Goal: Information Seeking & Learning: Learn about a topic

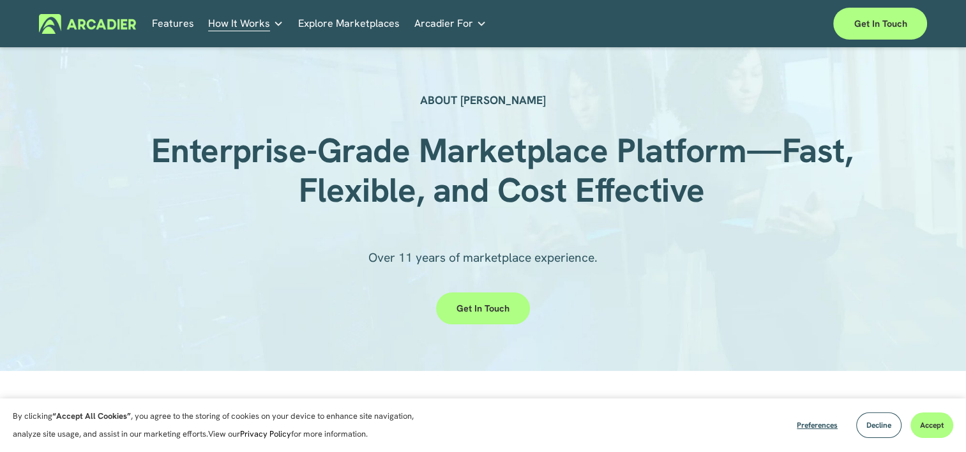
click at [0, 0] on h5 "Why Arcadier" at bounding box center [0, 0] width 0 height 0
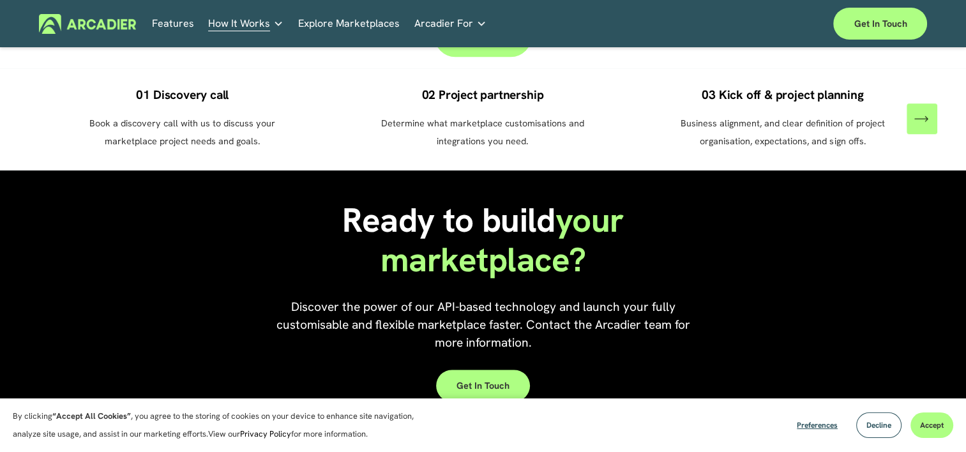
scroll to position [830, 0]
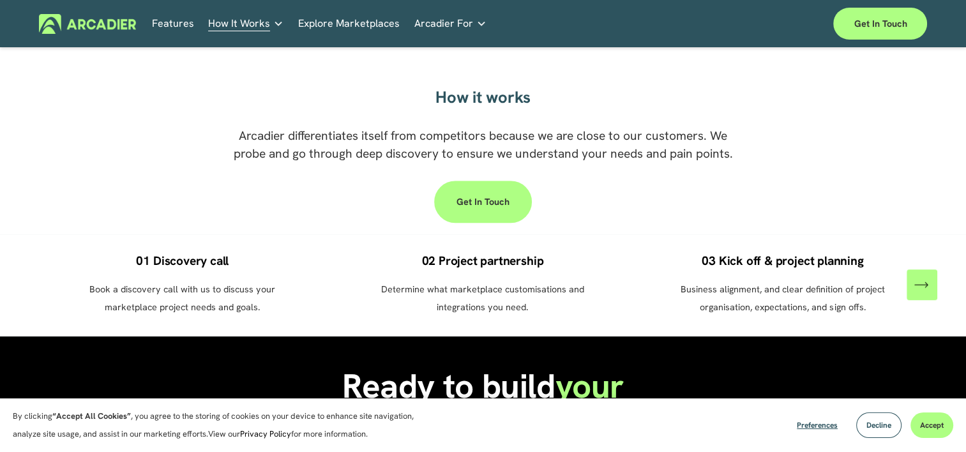
click at [0, 0] on link "About Us Building the world’s most powerful enterprise digital marketplace." at bounding box center [0, 0] width 0 height 0
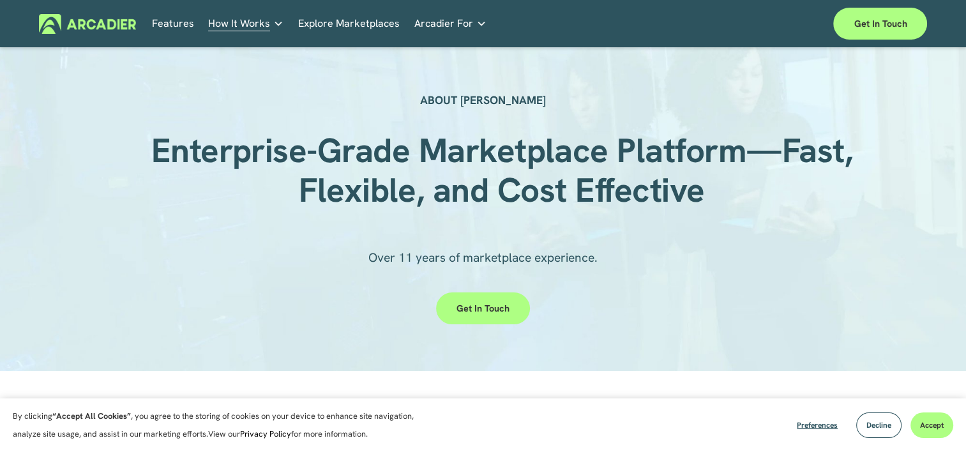
click at [0, 0] on h5 "Case Studies" at bounding box center [0, 0] width 0 height 0
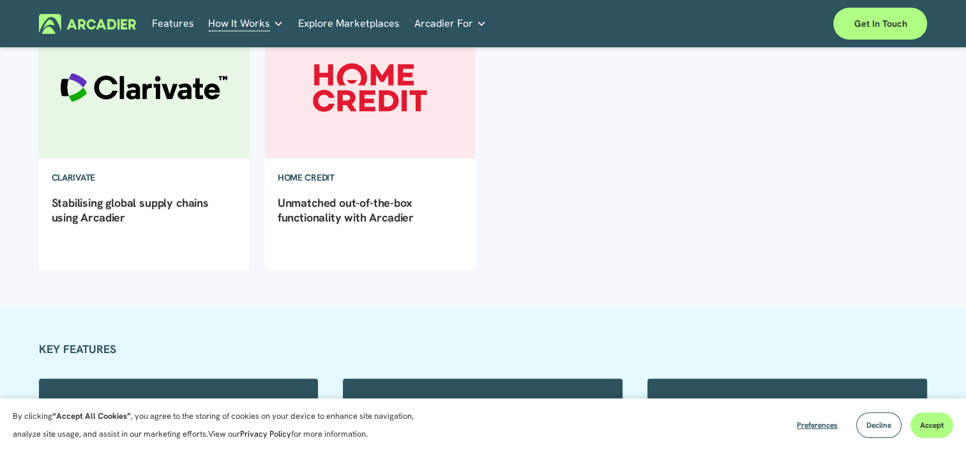
scroll to position [511, 0]
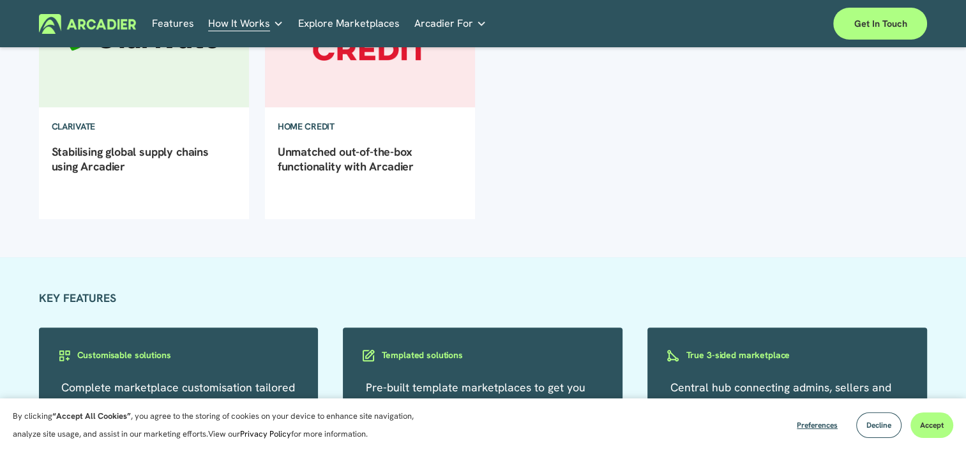
click at [0, 0] on div "Partners No in-house development team? No problem. Use one of our partners." at bounding box center [0, 0] width 0 height 0
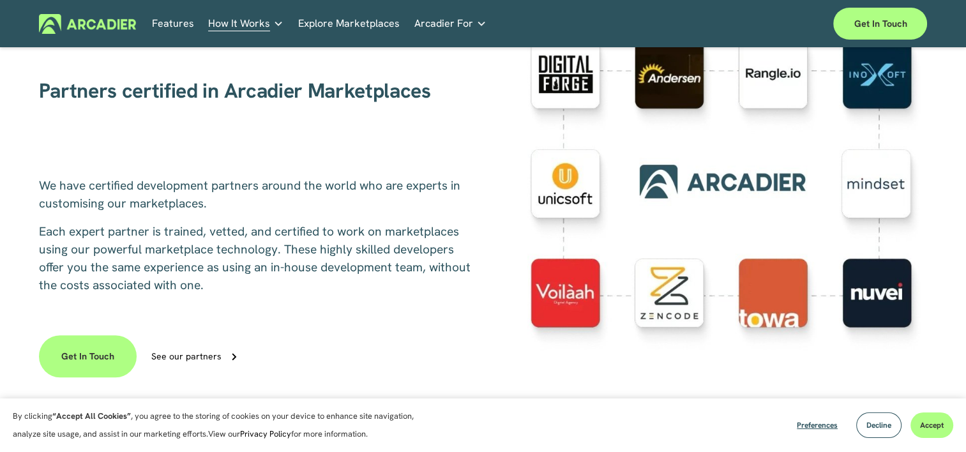
scroll to position [383, 0]
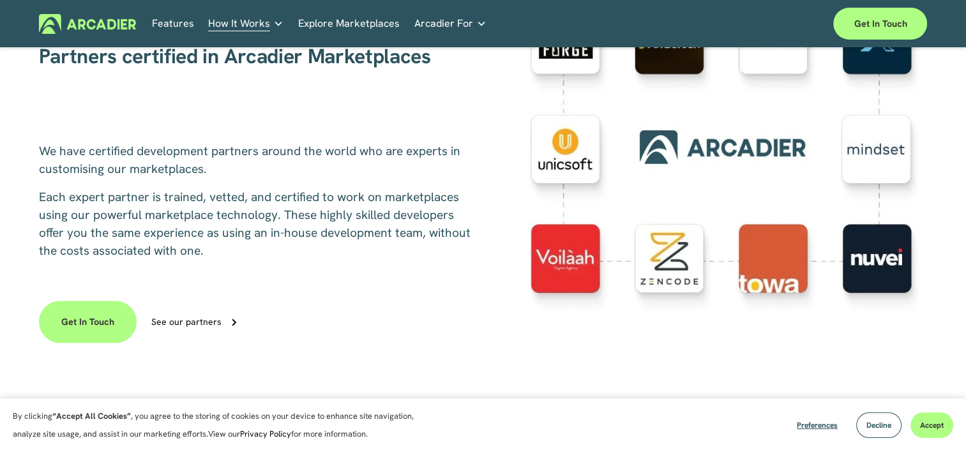
click at [324, 24] on link "Explore Marketplaces" at bounding box center [348, 24] width 101 height 20
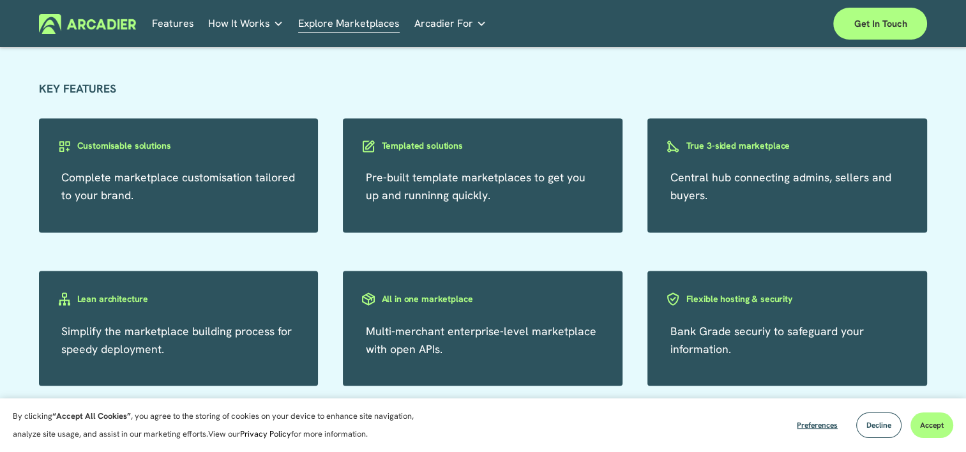
scroll to position [2489, 0]
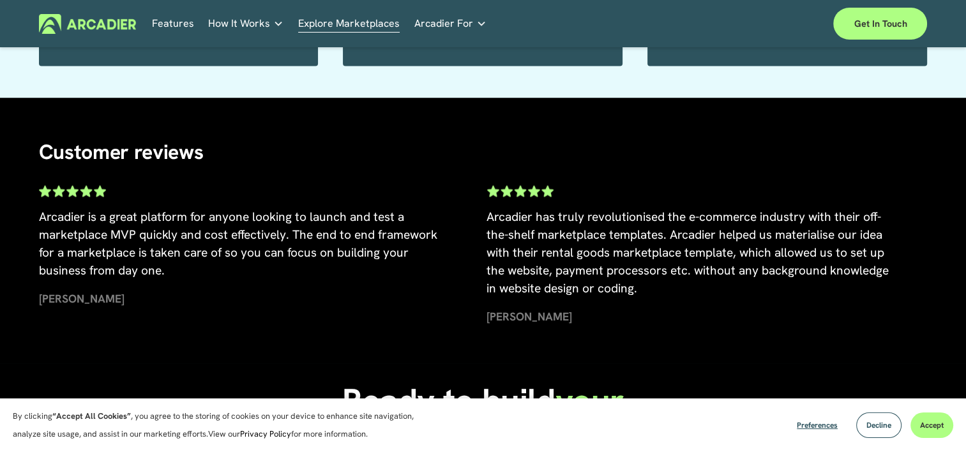
click at [0, 0] on link "Economic Development Designed to support your visitor economy agenda and invest…" at bounding box center [0, 0] width 0 height 0
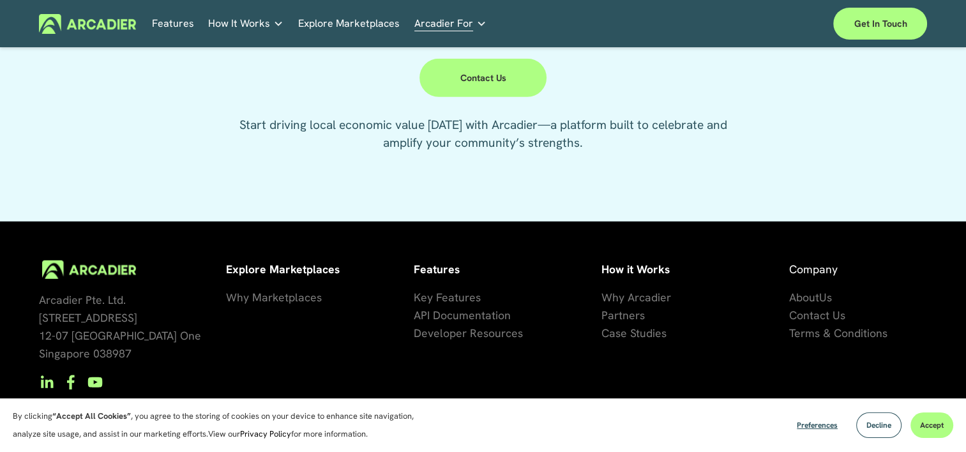
scroll to position [3309, 0]
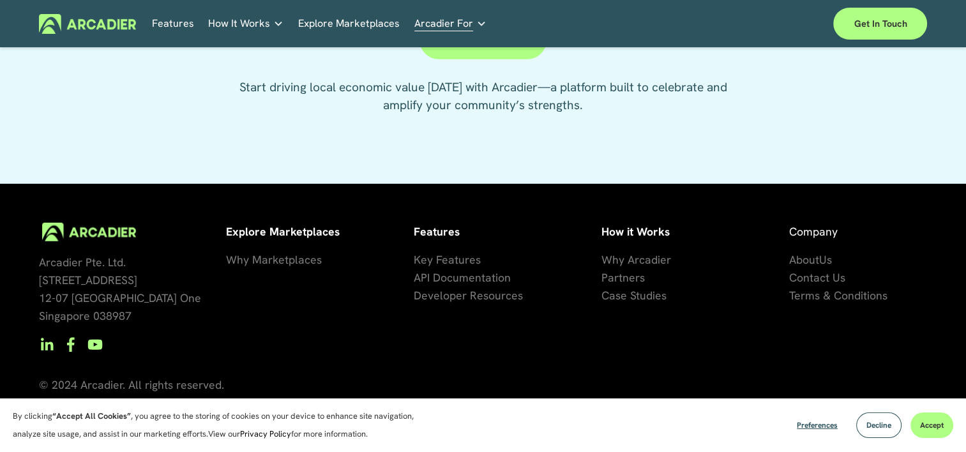
click at [0, 0] on link "Retail Marketplaces Whatever you are offering to your customer, we bring it all…" at bounding box center [0, 0] width 0 height 0
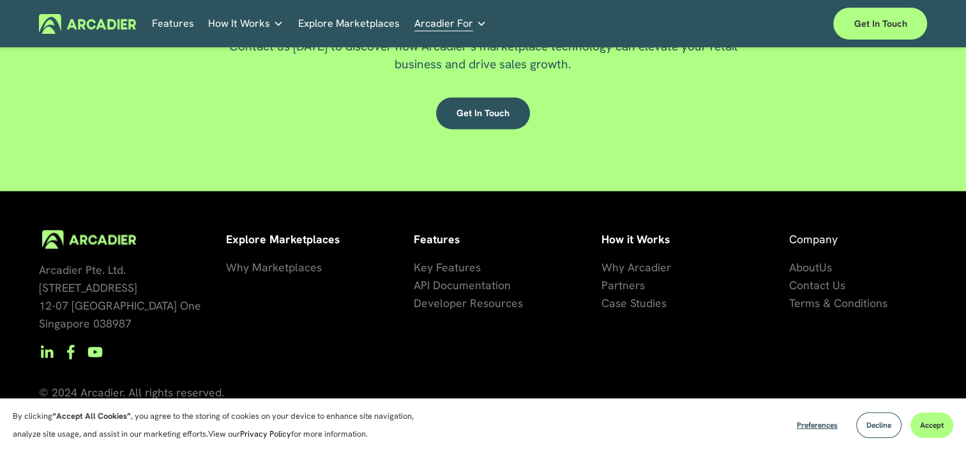
scroll to position [2274, 0]
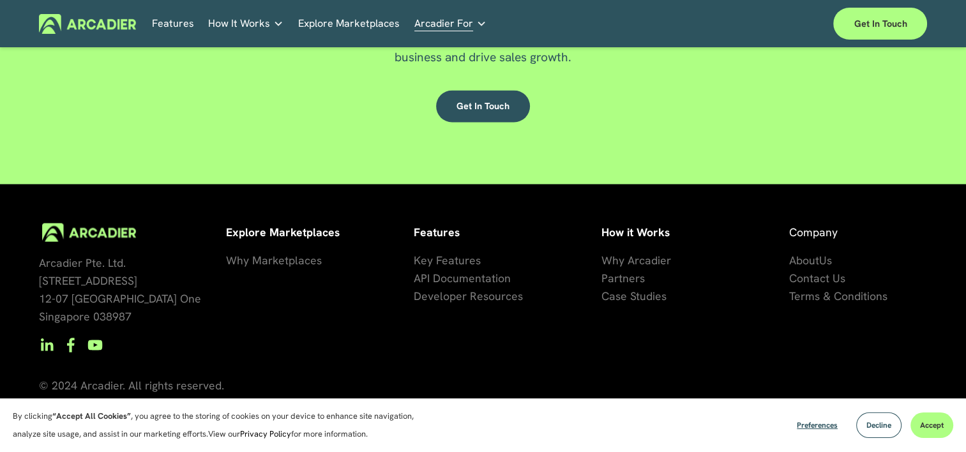
click at [0, 0] on link "Automotive Associations We power automotive association member services seamles…" at bounding box center [0, 0] width 0 height 0
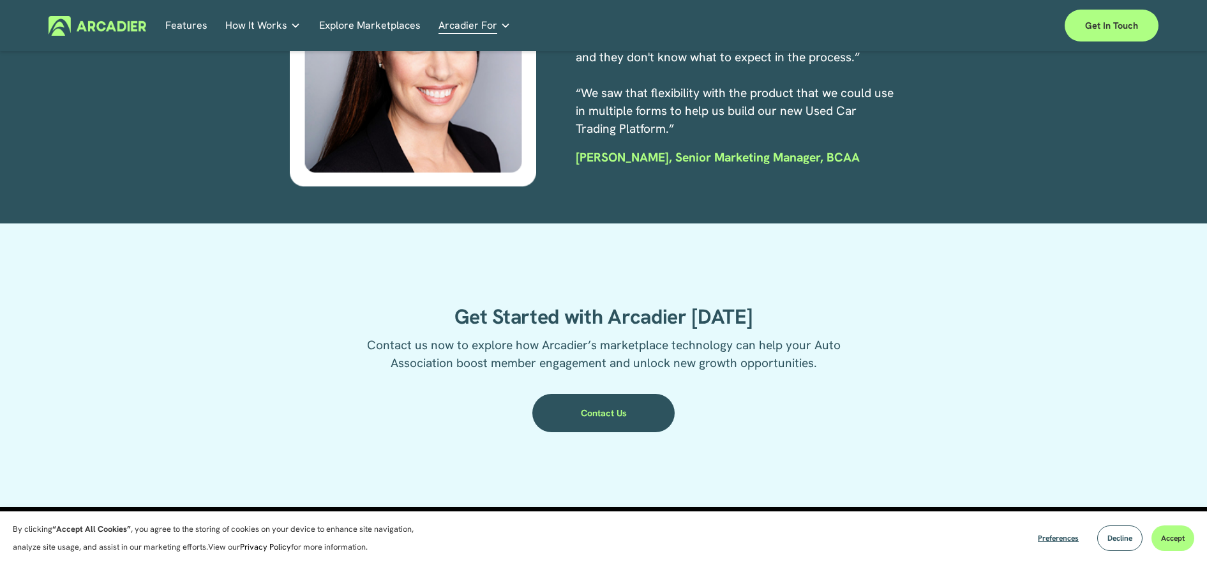
scroll to position [2436, 0]
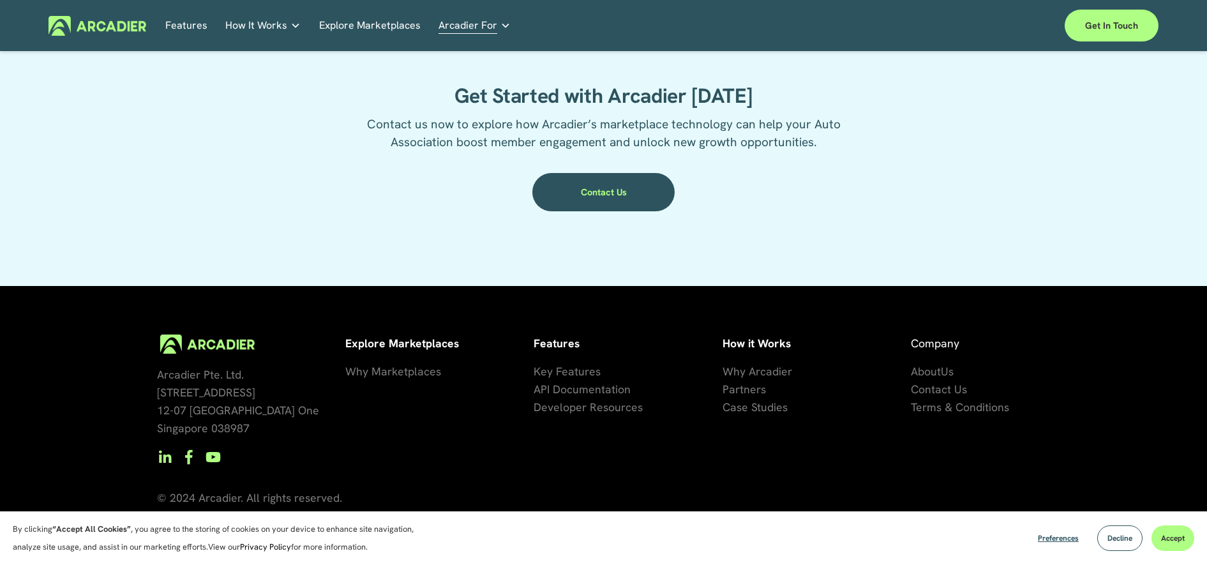
click at [0, 0] on link "Real Estate Whether you sell or rent out real estate, our marketplace tech seam…" at bounding box center [0, 0] width 0 height 0
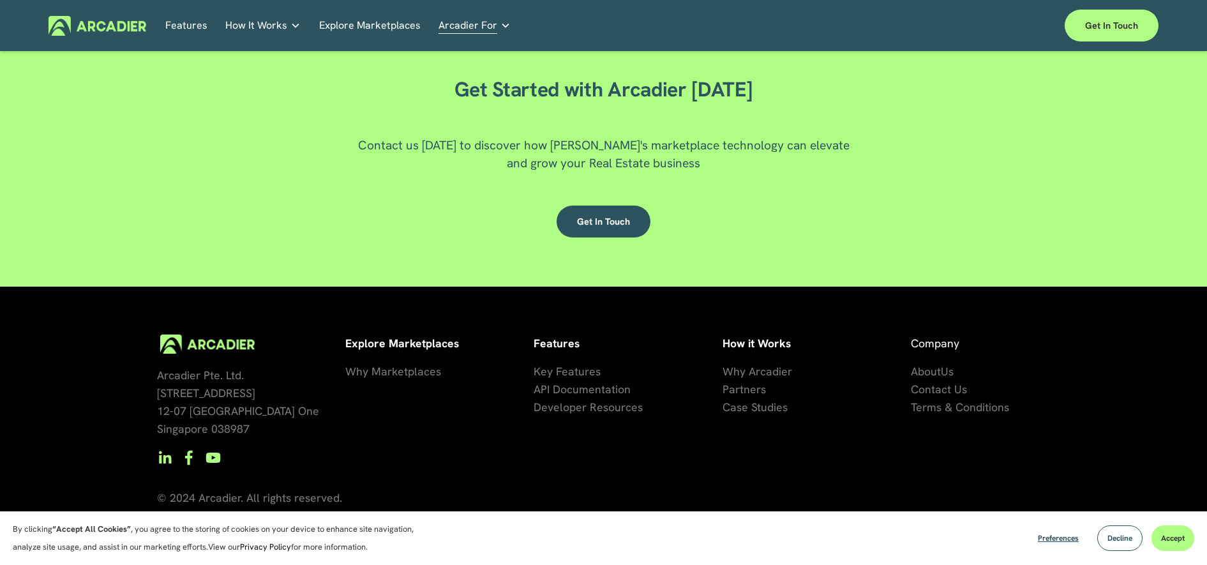
scroll to position [2695, 0]
click at [0, 0] on link "Auto Parts We streamline and improve operations through our Auto Parts market p…" at bounding box center [0, 0] width 0 height 0
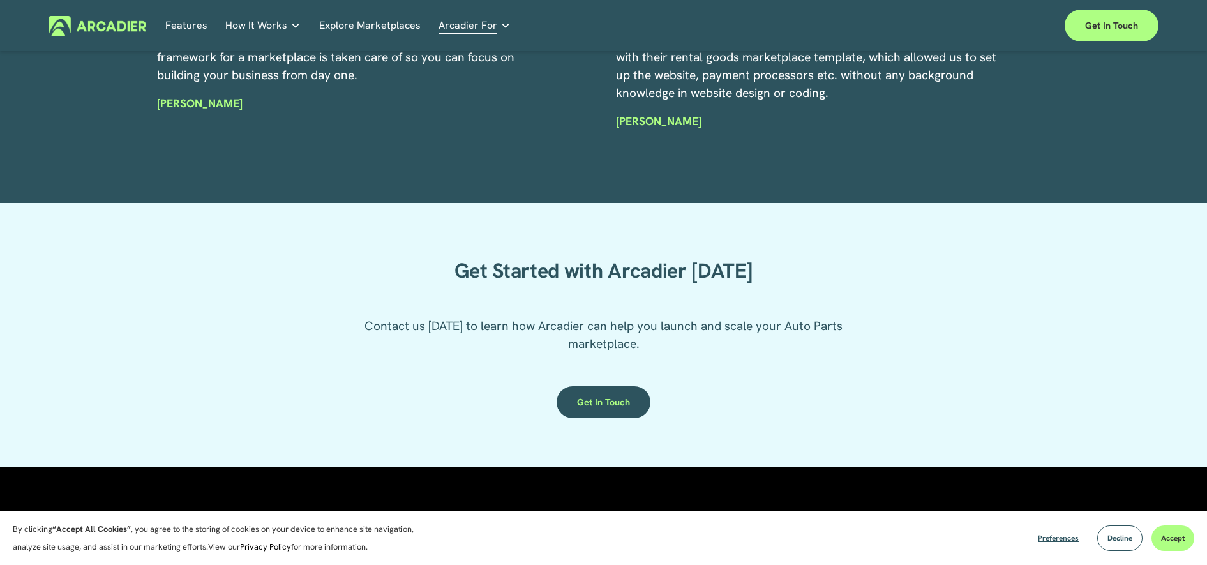
scroll to position [2514, 0]
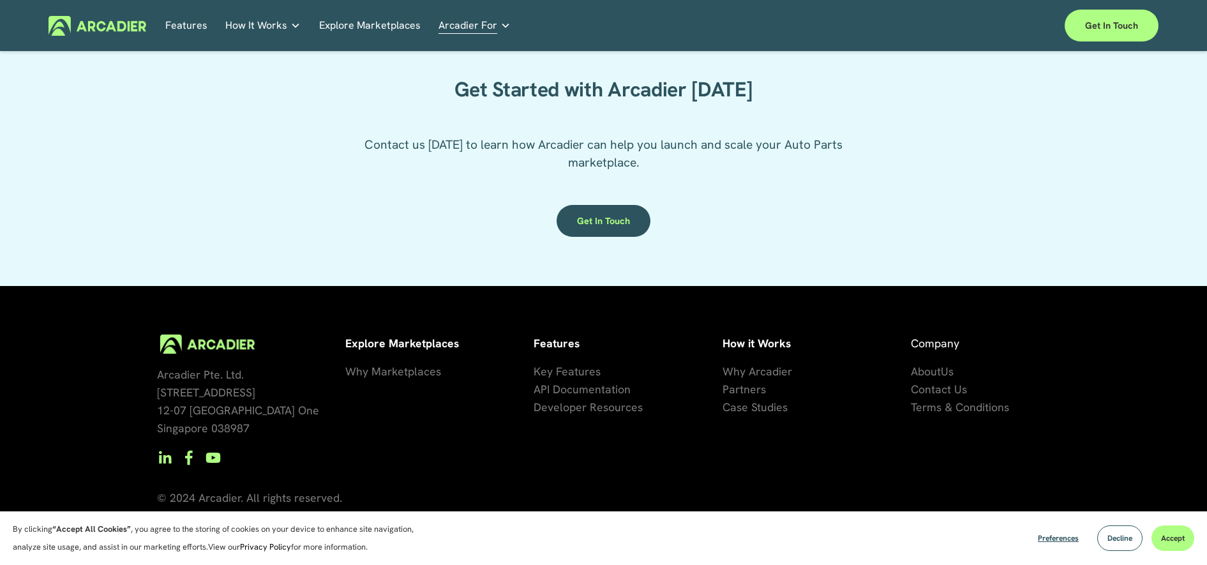
click at [193, 27] on link "Features" at bounding box center [186, 26] width 42 height 20
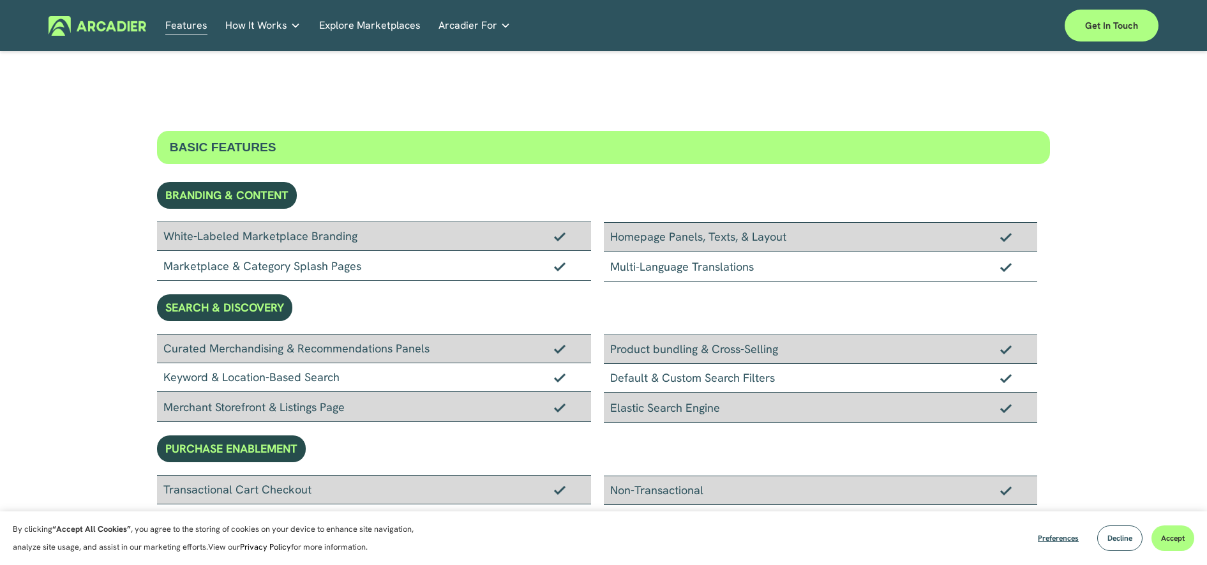
click at [108, 21] on img at bounding box center [98, 26] width 98 height 20
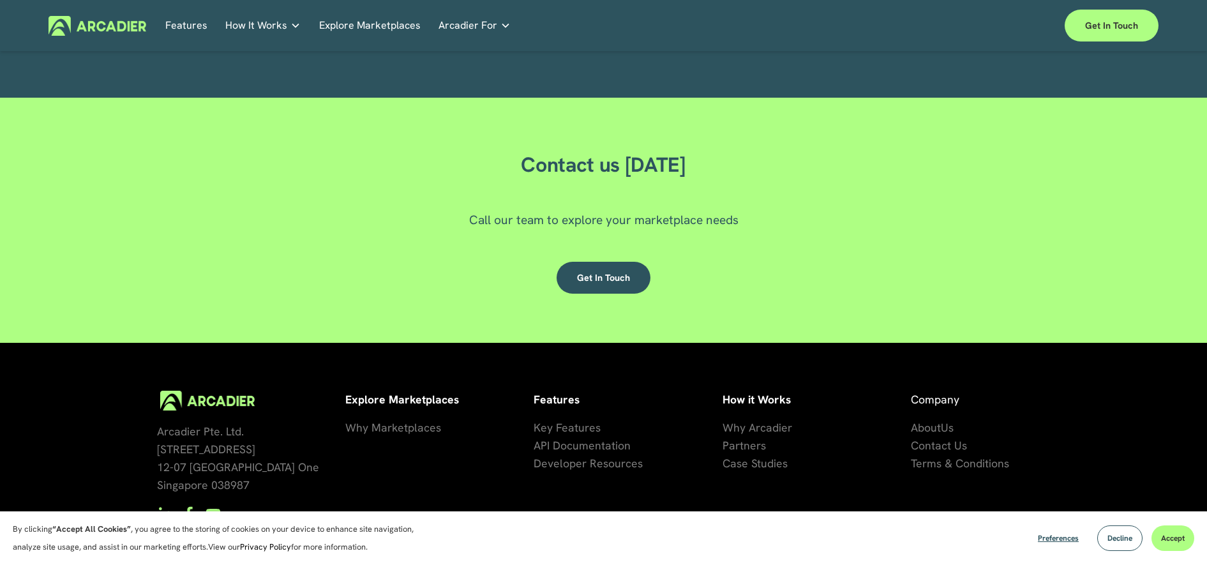
scroll to position [3830, 0]
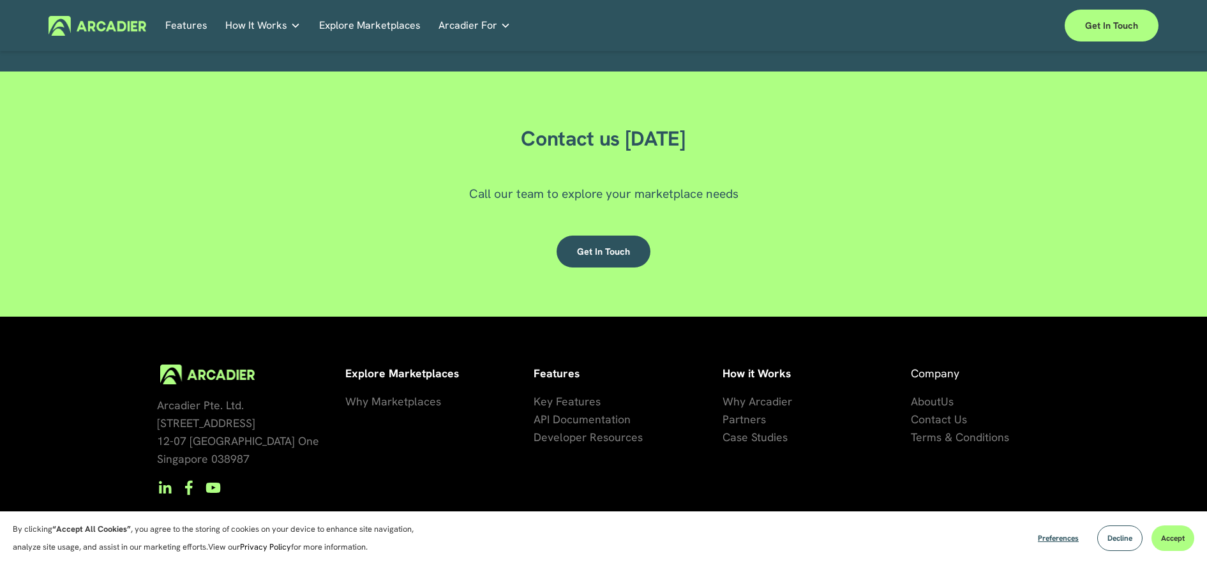
click at [416, 405] on span "Why Marketplaces" at bounding box center [393, 401] width 96 height 15
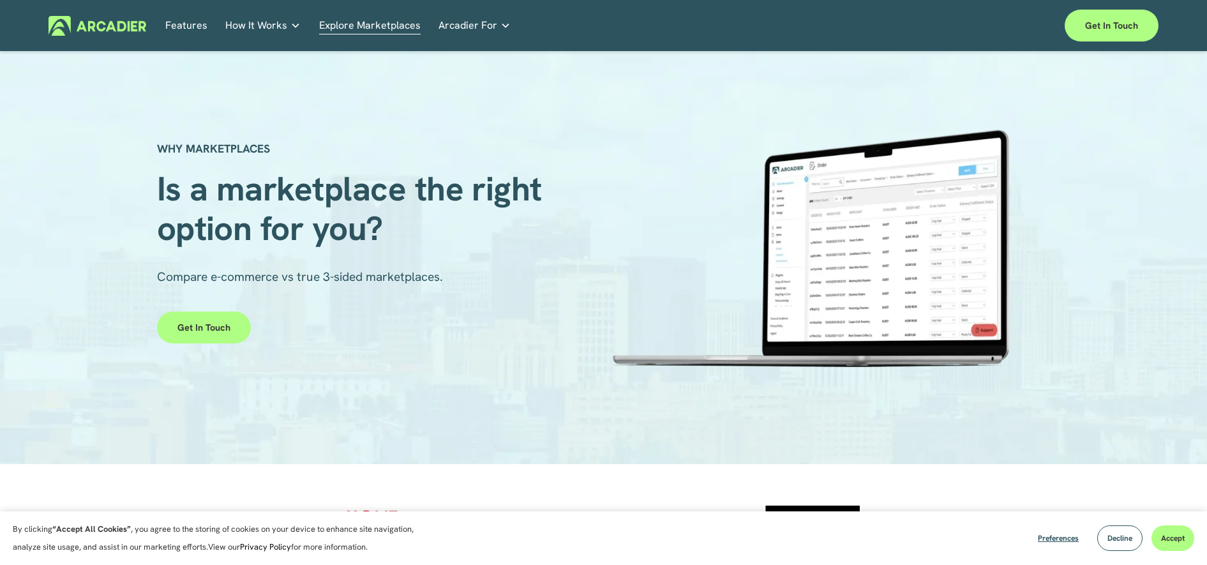
click at [190, 22] on link "Features" at bounding box center [186, 26] width 42 height 20
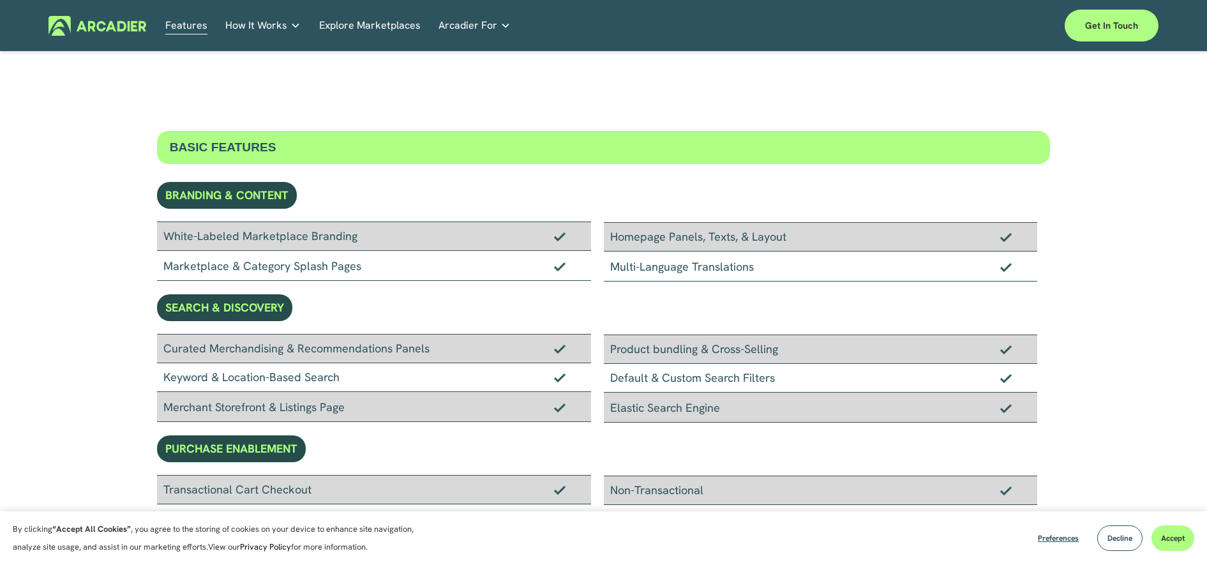
click at [96, 22] on img at bounding box center [98, 26] width 98 height 20
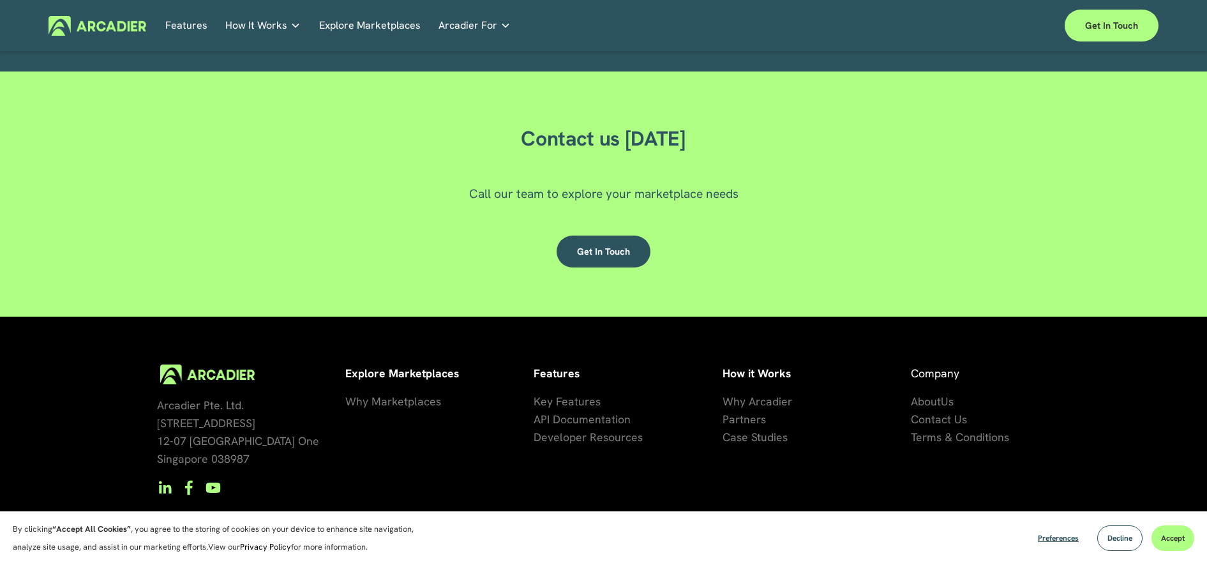
scroll to position [3865, 0]
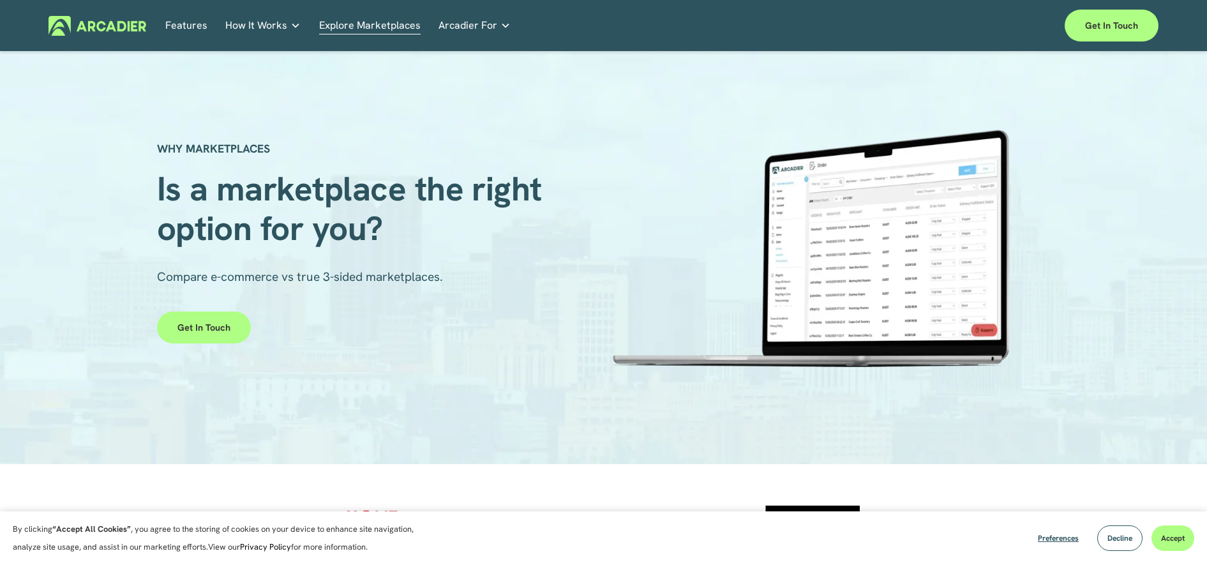
click at [0, 0] on link "Case Studies Read about game-changing marketplace solutions." at bounding box center [0, 0] width 0 height 0
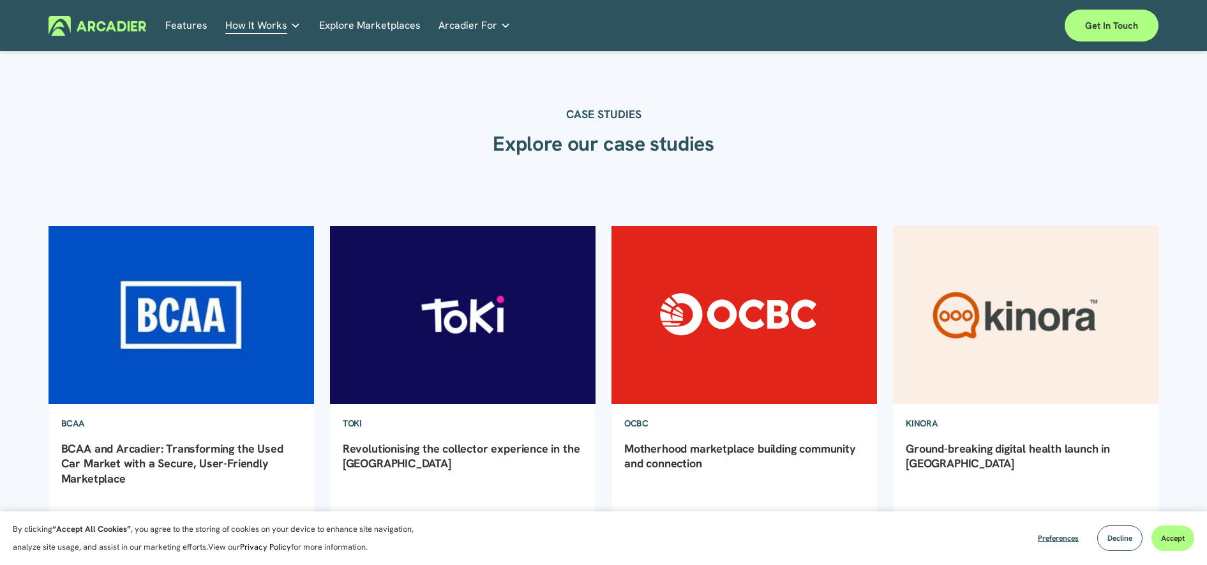
click at [276, 26] on span "How It Works" at bounding box center [256, 26] width 62 height 18
click at [0, 0] on div "About Us Building the world’s most powerful enterprise digital marketplace." at bounding box center [0, 0] width 0 height 0
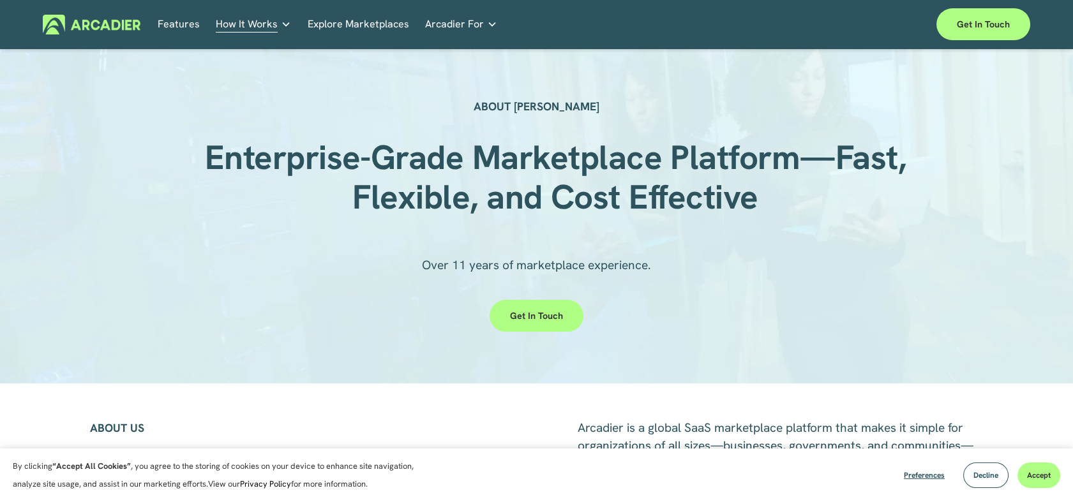
click at [499, 103] on strong "ABOUT ARCADIER" at bounding box center [537, 106] width 126 height 15
drag, startPoint x: 491, startPoint y: 102, endPoint x: 590, endPoint y: 101, distance: 98.3
click at [589, 104] on p "ABOUT ARCADIER" at bounding box center [536, 107] width 443 height 18
copy strong "ABOUT ARCADIER"
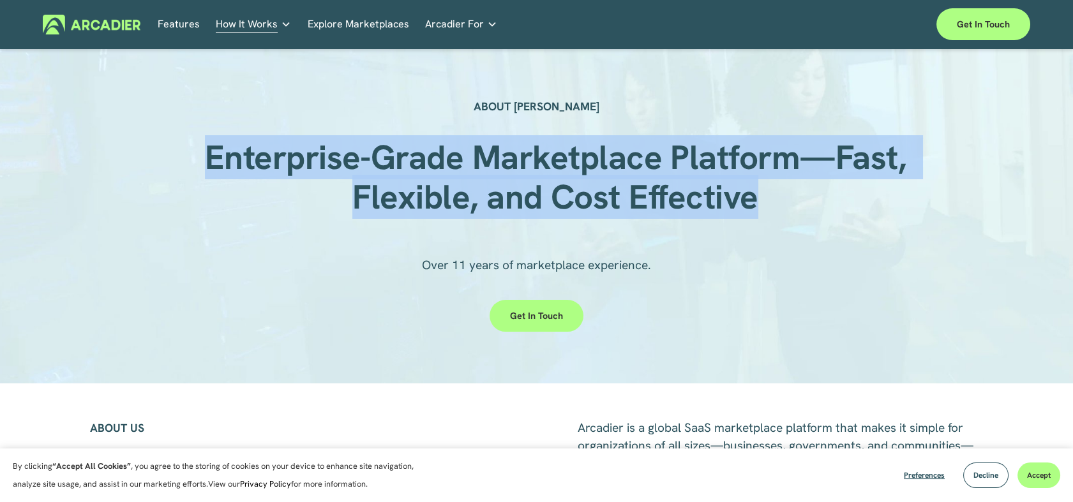
drag, startPoint x: 243, startPoint y: 160, endPoint x: 790, endPoint y: 196, distance: 547.5
click at [790, 196] on h1 "Enterprise-Grade Marketplace Platform—Fast, Flexible, and Cost Effective" at bounding box center [555, 178] width 706 height 80
copy strong "Enterprise-Grade Marketplace Platform—Fast, Flexible, and Cost Effective"
click at [645, 139] on strong "Enterprise-Grade Marketplace Platform—Fast, Flexible, and Cost Effective" at bounding box center [560, 177] width 710 height 84
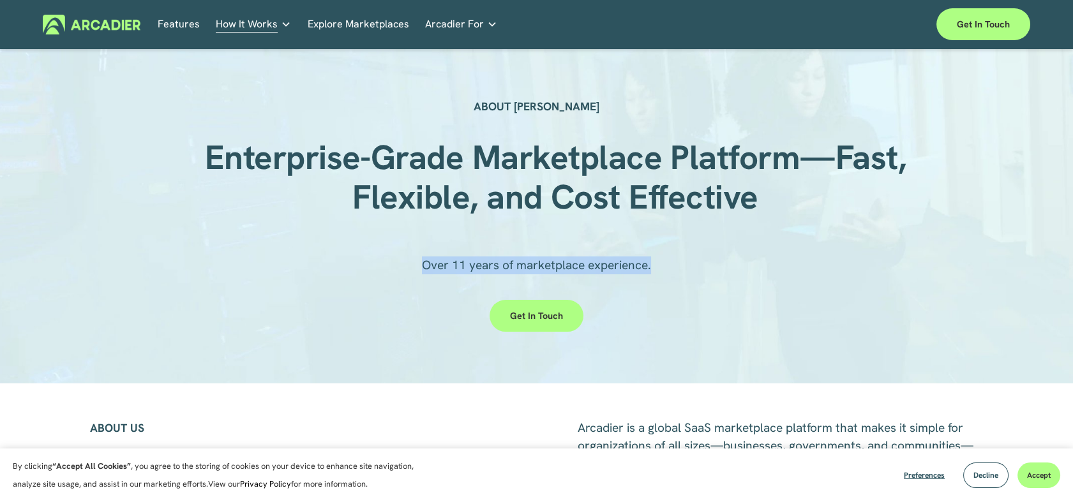
drag, startPoint x: 424, startPoint y: 267, endPoint x: 520, endPoint y: 122, distance: 174.0
click at [716, 276] on div "Over 11 years of marketplace experience." at bounding box center [536, 276] width 443 height 39
copy span "Over 11 years of marketplace experience."
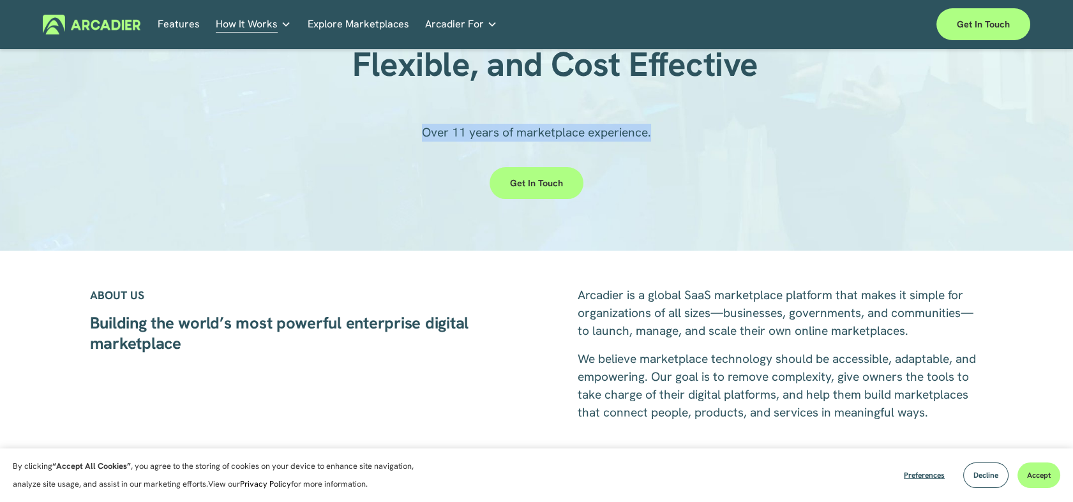
scroll to position [142, 0]
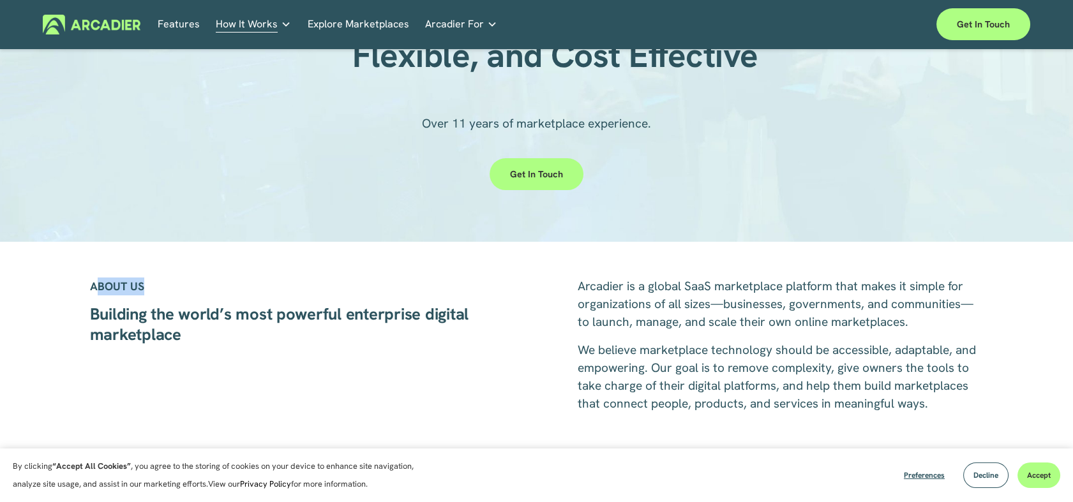
drag, startPoint x: 107, startPoint y: 289, endPoint x: 154, endPoint y: 288, distance: 47.9
click at [154, 288] on p "ABOUT US" at bounding box center [293, 287] width 406 height 18
drag, startPoint x: 154, startPoint y: 288, endPoint x: 138, endPoint y: 306, distance: 24.9
click at [147, 296] on div "ABOUT US" at bounding box center [293, 300] width 406 height 45
click at [94, 320] on div "ABOUT US" at bounding box center [293, 300] width 406 height 45
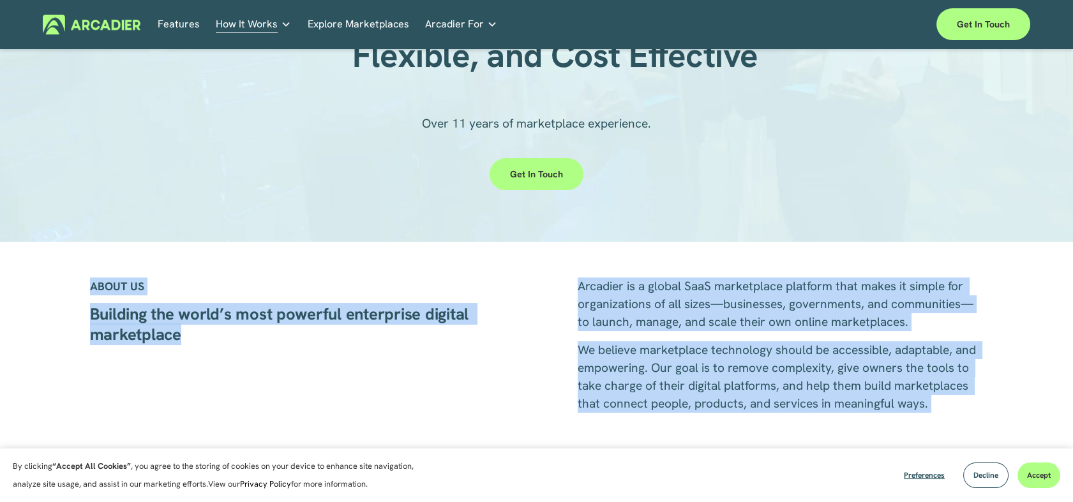
drag, startPoint x: 82, startPoint y: 311, endPoint x: 205, endPoint y: 337, distance: 125.8
drag, startPoint x: 205, startPoint y: 337, endPoint x: 158, endPoint y: 334, distance: 46.7
click at [160, 334] on strong "Building the world’s most powerful enterprise digital marketplace" at bounding box center [281, 324] width 383 height 42
click at [93, 304] on div "ABOUT US" at bounding box center [293, 300] width 406 height 45
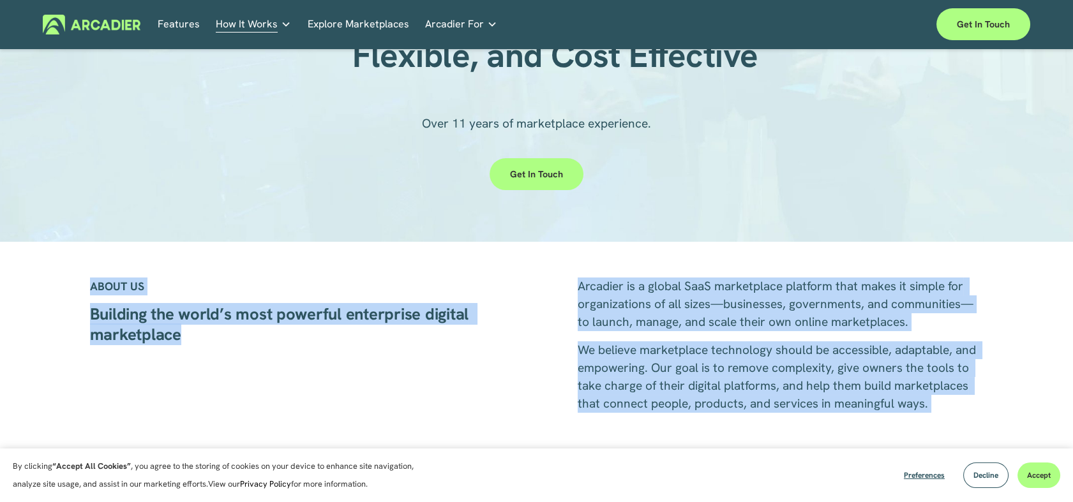
click at [95, 289] on strong "ABOUT US" at bounding box center [117, 286] width 54 height 15
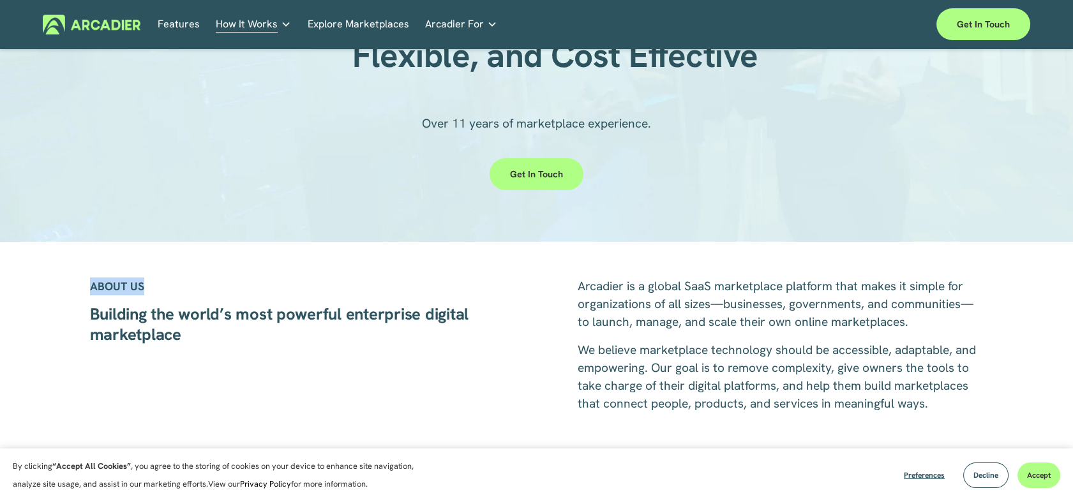
drag, startPoint x: 88, startPoint y: 287, endPoint x: 147, endPoint y: 284, distance: 58.8
copy strong "ABOUT US"
click at [173, 341] on strong "Building the world’s most powerful enterprise digital marketplace" at bounding box center [281, 324] width 383 height 42
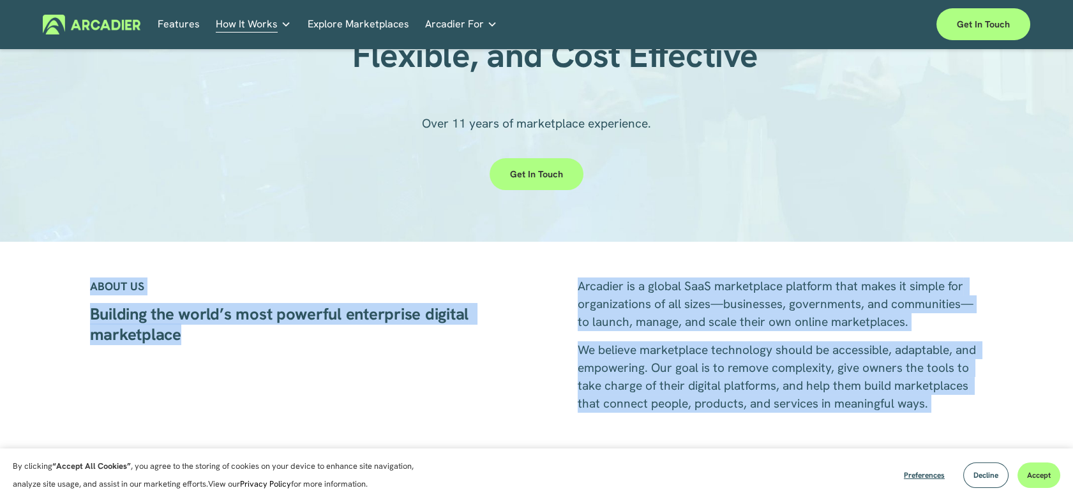
drag, startPoint x: 179, startPoint y: 342, endPoint x: 90, endPoint y: 316, distance: 92.5
click at [94, 317] on div "ABOUT US" at bounding box center [293, 300] width 406 height 45
click at [93, 316] on div "ABOUT US" at bounding box center [293, 300] width 406 height 45
drag, startPoint x: 93, startPoint y: 316, endPoint x: 126, endPoint y: 324, distance: 34.8
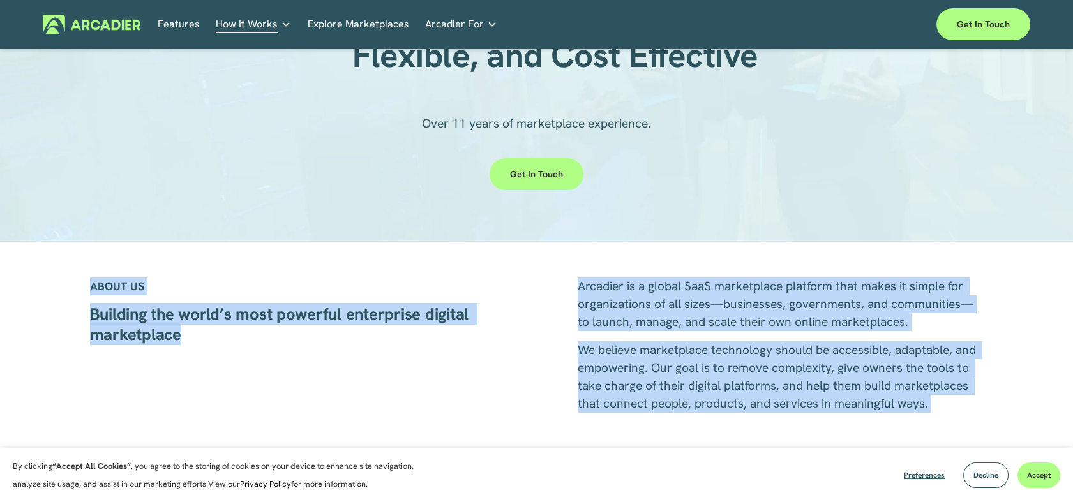
click at [124, 323] on div "ABOUT US" at bounding box center [293, 300] width 406 height 45
click at [172, 336] on strong "Building the world’s most powerful enterprise digital marketplace" at bounding box center [281, 324] width 383 height 42
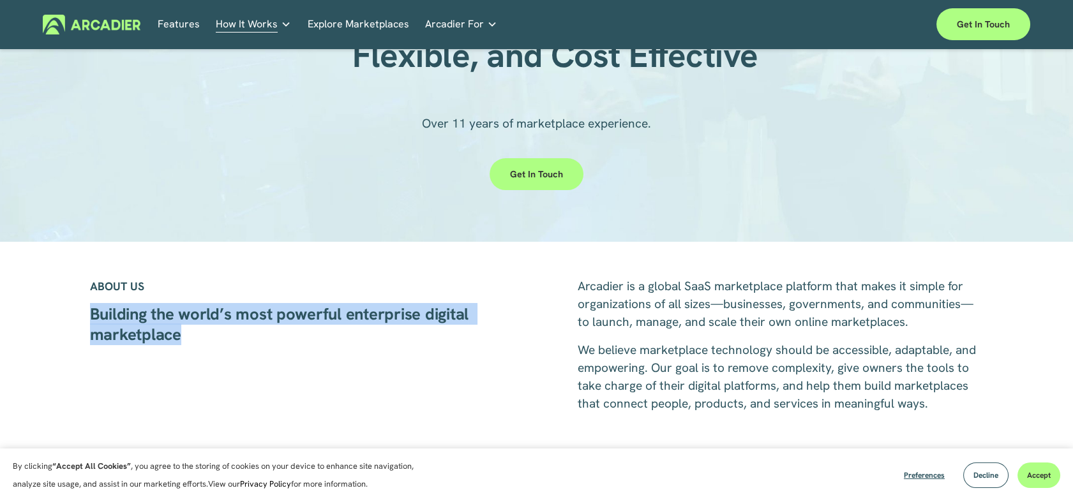
drag, startPoint x: 179, startPoint y: 340, endPoint x: 91, endPoint y: 326, distance: 89.3
click at [91, 326] on strong "Building the world’s most powerful enterprise digital marketplace" at bounding box center [281, 324] width 383 height 42
copy strong "Building the world’s most powerful enterprise digital marketplace"
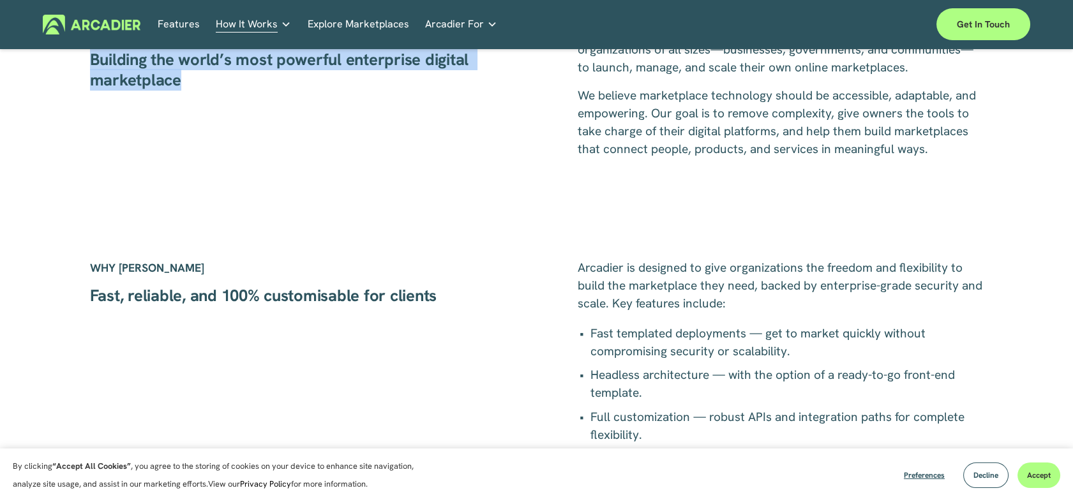
scroll to position [425, 0]
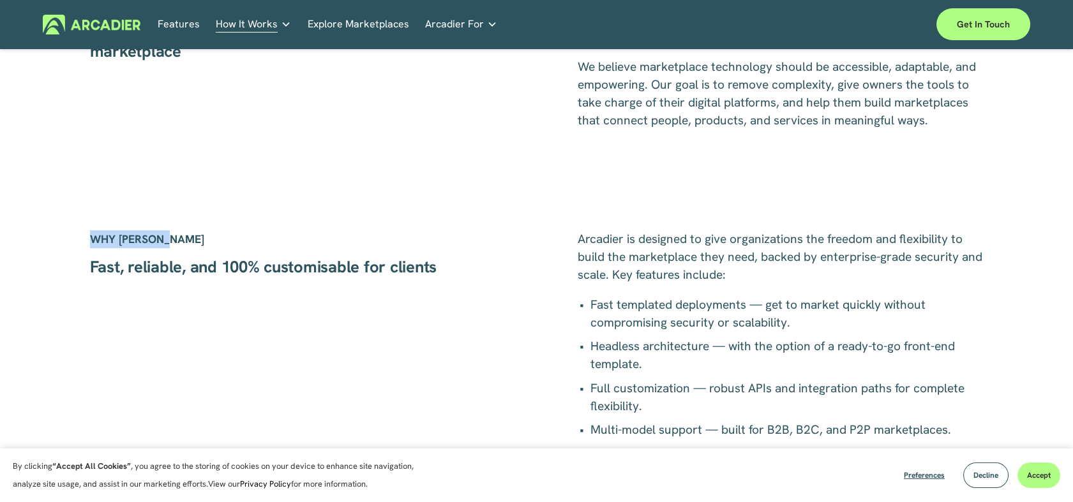
drag, startPoint x: 174, startPoint y: 232, endPoint x: 89, endPoint y: 236, distance: 84.3
click at [90, 236] on p "WHY ARCADIER" at bounding box center [293, 239] width 406 height 18
copy strong "WHY ARCADIER"
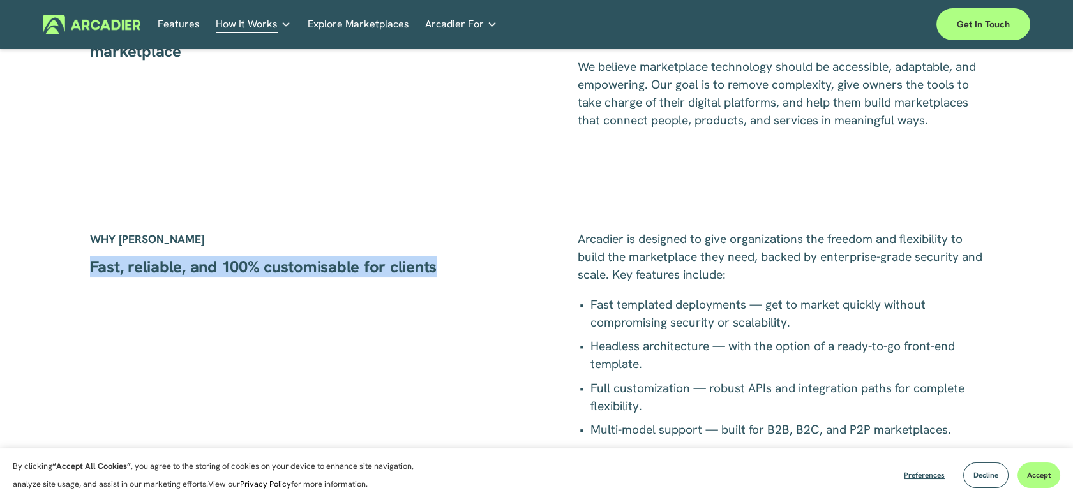
drag, startPoint x: 87, startPoint y: 267, endPoint x: 429, endPoint y: 214, distance: 346.1
click at [439, 275] on div "ABOUT US Arcadier is a global SaaS marketplace platform that makes it simple fo…" at bounding box center [536, 266] width 1073 height 544
copy strong "Fast, reliable, and 100% customisable for clients"
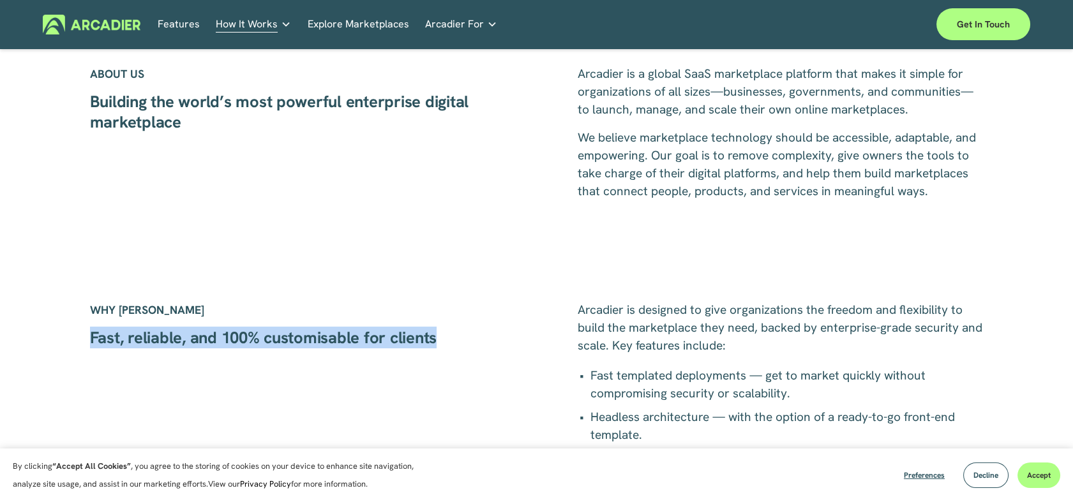
scroll to position [283, 0]
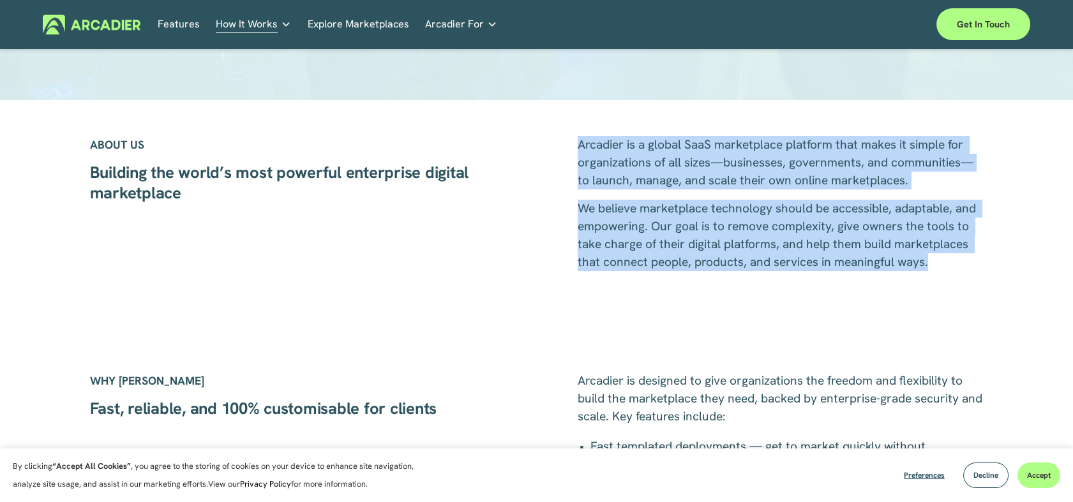
drag, startPoint x: 577, startPoint y: 145, endPoint x: 936, endPoint y: 260, distance: 377.5
click at [936, 260] on div "Arcadier is a global SaaS marketplace platform that makes it simple for organiz…" at bounding box center [781, 203] width 406 height 135
copy div "Arcadier is a global SaaS marketplace platform that makes it simple for organiz…"
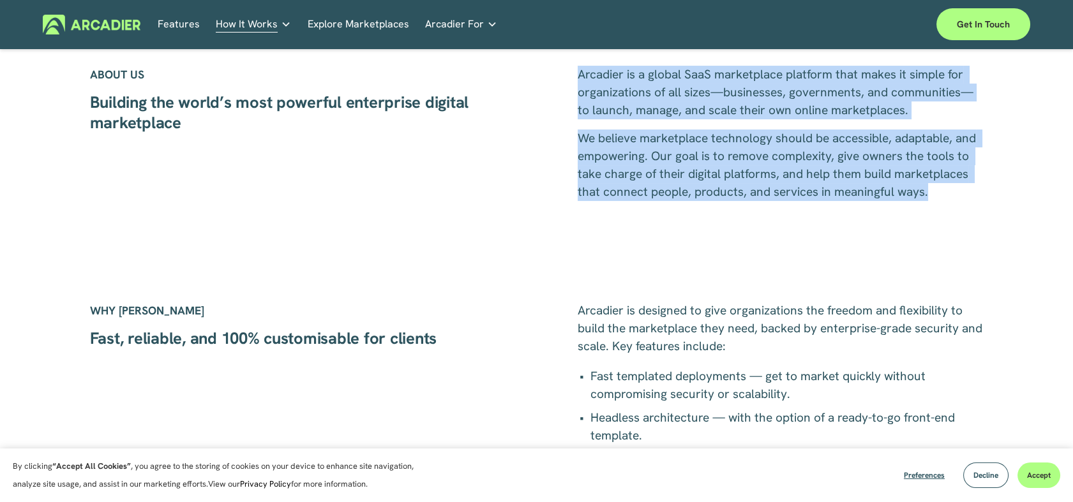
scroll to position [354, 0]
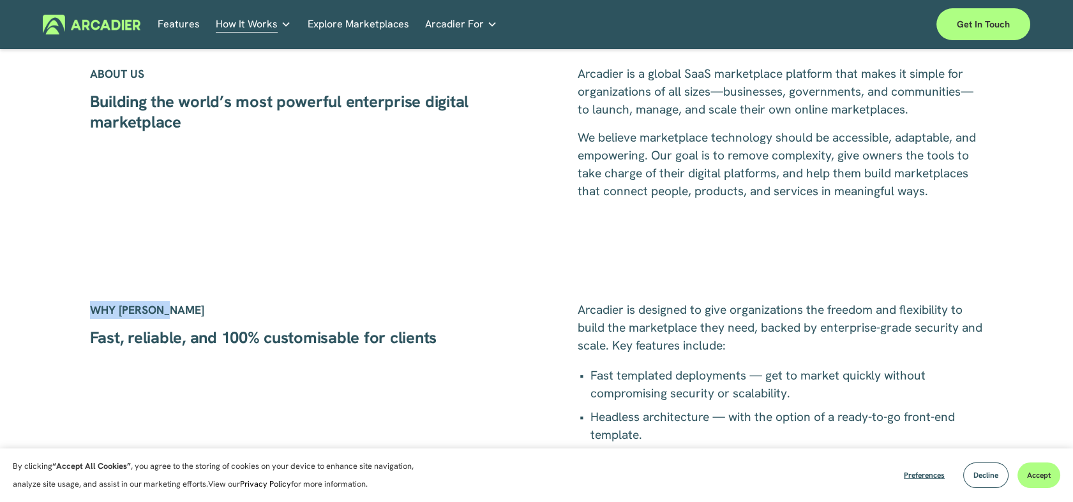
drag, startPoint x: 174, startPoint y: 311, endPoint x: 92, endPoint y: 306, distance: 81.9
click at [92, 306] on p "WHY ARCADIER" at bounding box center [293, 310] width 406 height 18
copy strong "WHY ARCADIER"
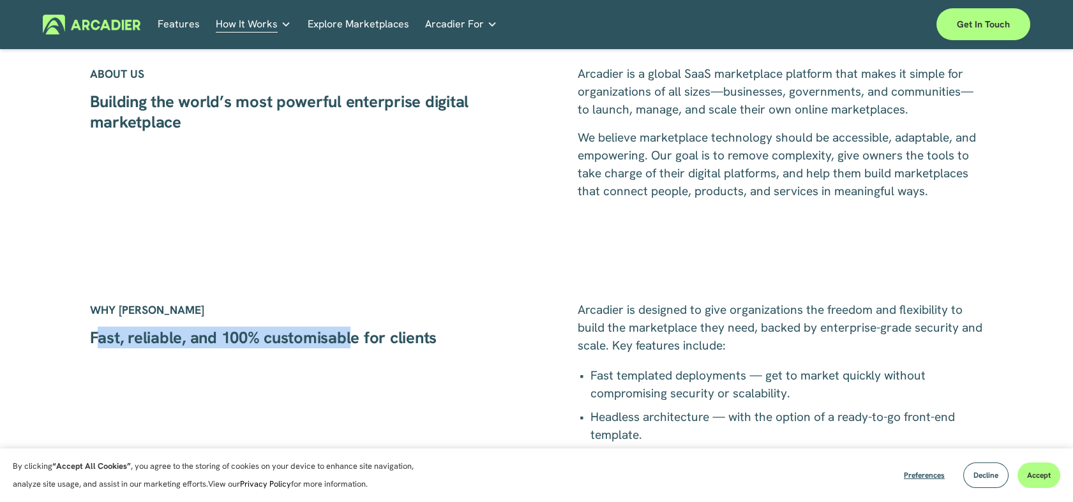
drag, startPoint x: 94, startPoint y: 341, endPoint x: 352, endPoint y: 341, distance: 258.5
click at [352, 341] on strong "Fast, reliable, and 100% customisable for clients" at bounding box center [263, 338] width 347 height 22
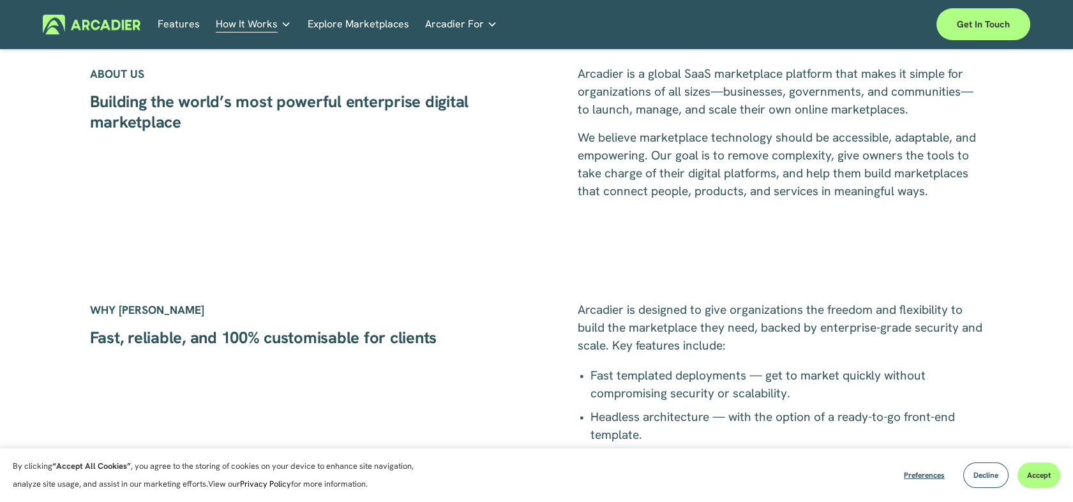
drag, startPoint x: 352, startPoint y: 341, endPoint x: 431, endPoint y: 342, distance: 78.5
click at [431, 342] on strong "Fast, reliable, and 100% customisable for clients" at bounding box center [263, 338] width 347 height 22
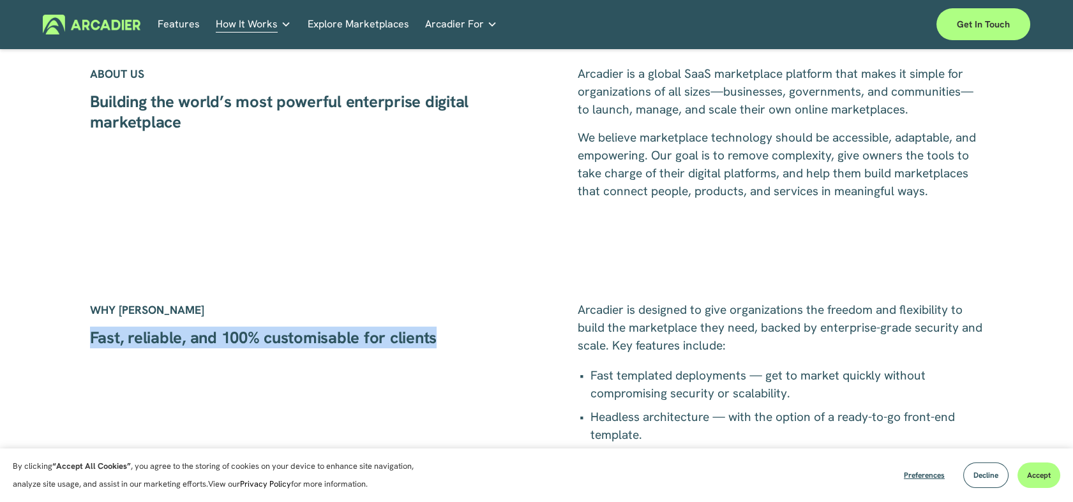
drag, startPoint x: 435, startPoint y: 341, endPoint x: 84, endPoint y: 338, distance: 351.1
click at [84, 338] on div "ABOUT US Arcadier is a global SaaS marketplace platform that makes it simple fo…" at bounding box center [536, 337] width 1073 height 544
copy strong "Fast, reliable, and 100% customisable for clients"
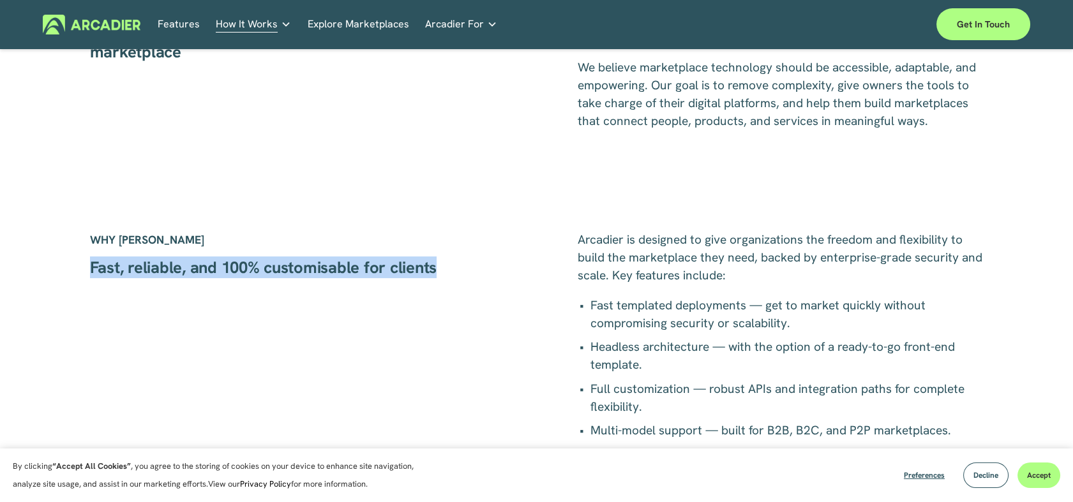
scroll to position [496, 0]
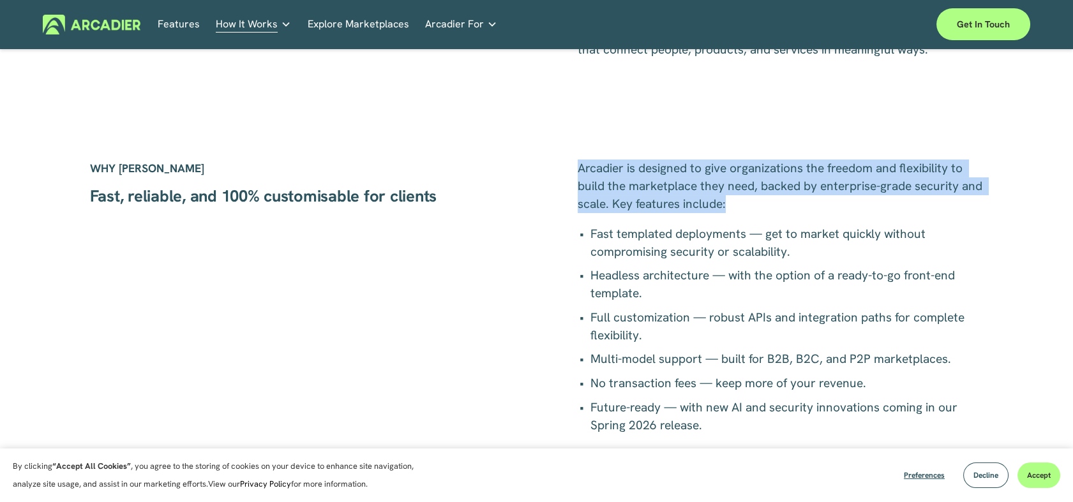
drag, startPoint x: 590, startPoint y: 174, endPoint x: 756, endPoint y: 206, distance: 169.0
click at [756, 206] on div "ABOUT US Arcadier is a global SaaS marketplace platform that makes it simple fo…" at bounding box center [536, 195] width 1073 height 544
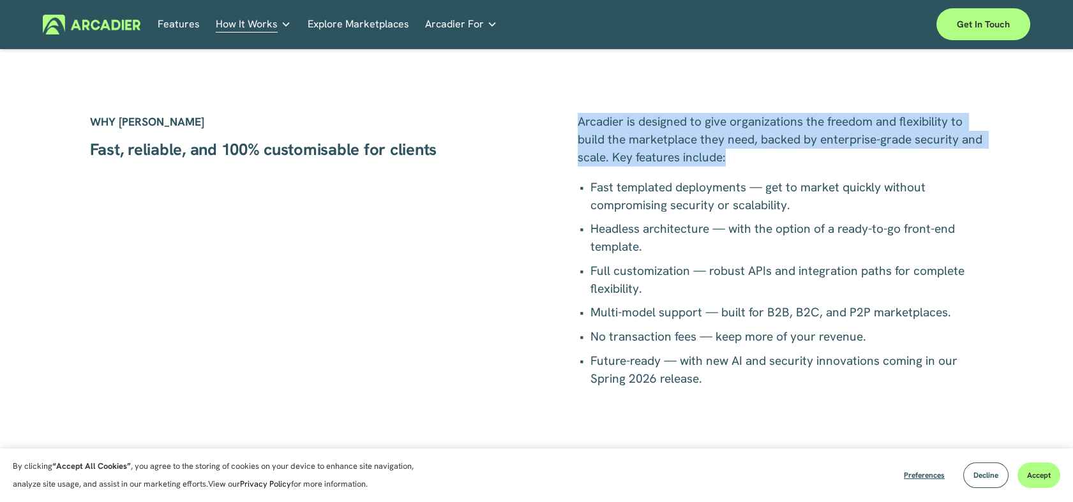
scroll to position [567, 0]
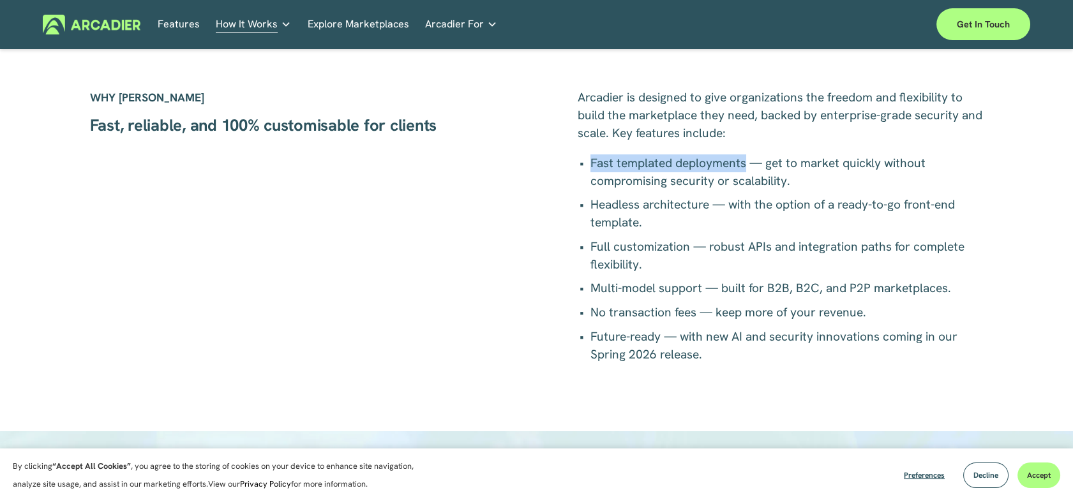
drag, startPoint x: 592, startPoint y: 165, endPoint x: 746, endPoint y: 170, distance: 154.5
click at [746, 170] on span "Fast templated deployments — get to market quickly without compromising securit…" at bounding box center [759, 172] width 338 height 34
click at [817, 198] on span "Headless architecture — with the option of a ready-to-go front-end template." at bounding box center [774, 214] width 368 height 34
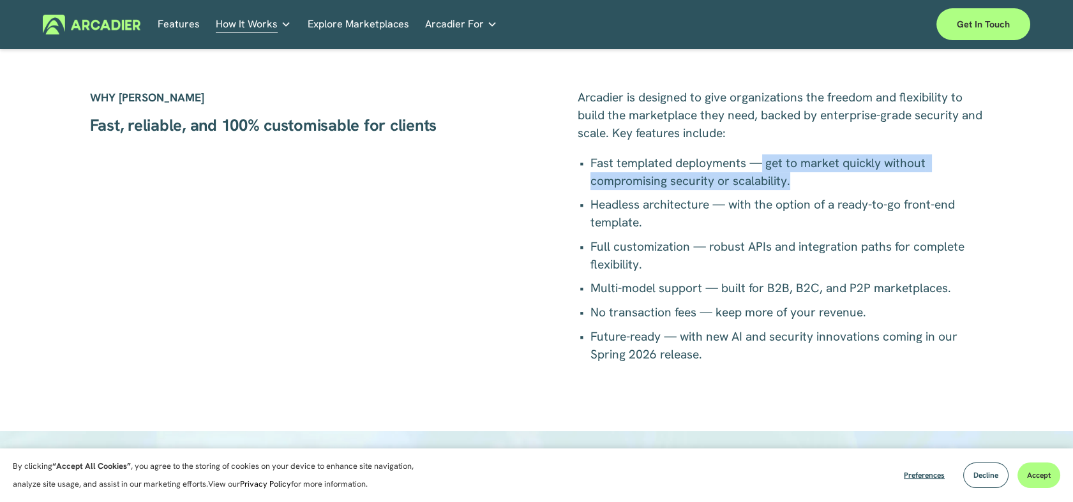
drag, startPoint x: 798, startPoint y: 181, endPoint x: 763, endPoint y: 167, distance: 37.6
click at [763, 167] on p "Fast templated deployments — get to market quickly without compromising securit…" at bounding box center [786, 172] width 393 height 36
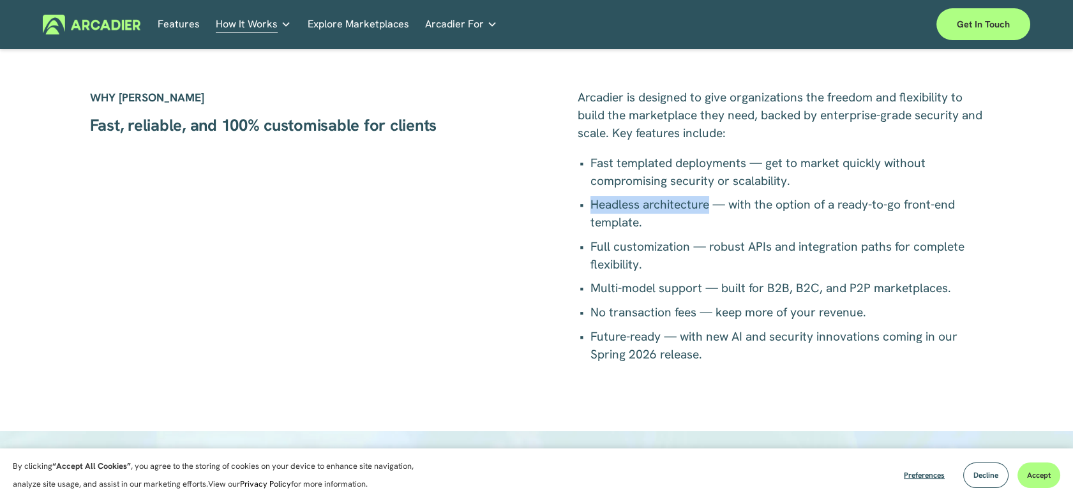
drag, startPoint x: 590, startPoint y: 210, endPoint x: 708, endPoint y: 211, distance: 118.1
click at [708, 211] on span "Headless architecture — with the option of a ready-to-go front-end template." at bounding box center [774, 214] width 368 height 34
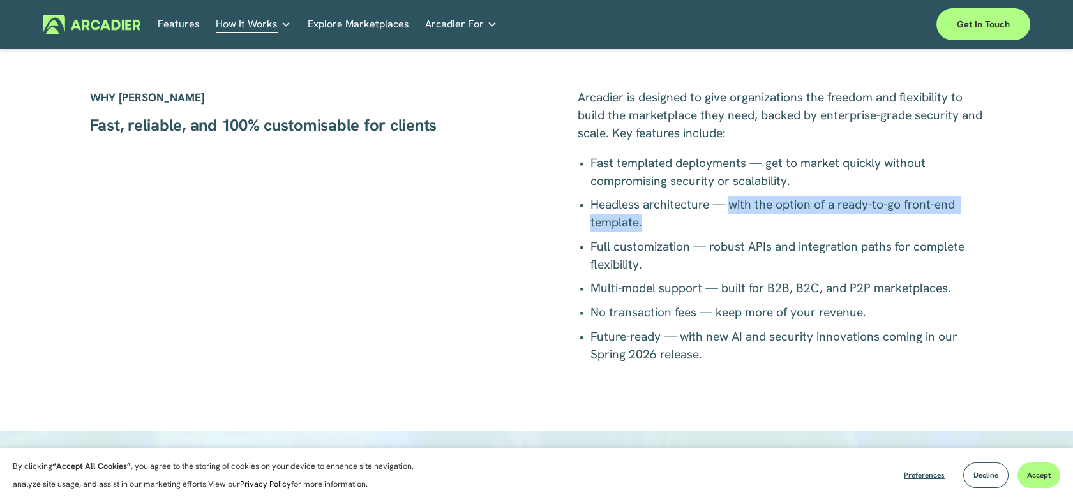
drag, startPoint x: 730, startPoint y: 207, endPoint x: 735, endPoint y: 225, distance: 18.0
click at [735, 225] on p "Headless architecture — with the option of a ready-to-go front-end template." at bounding box center [786, 214] width 393 height 36
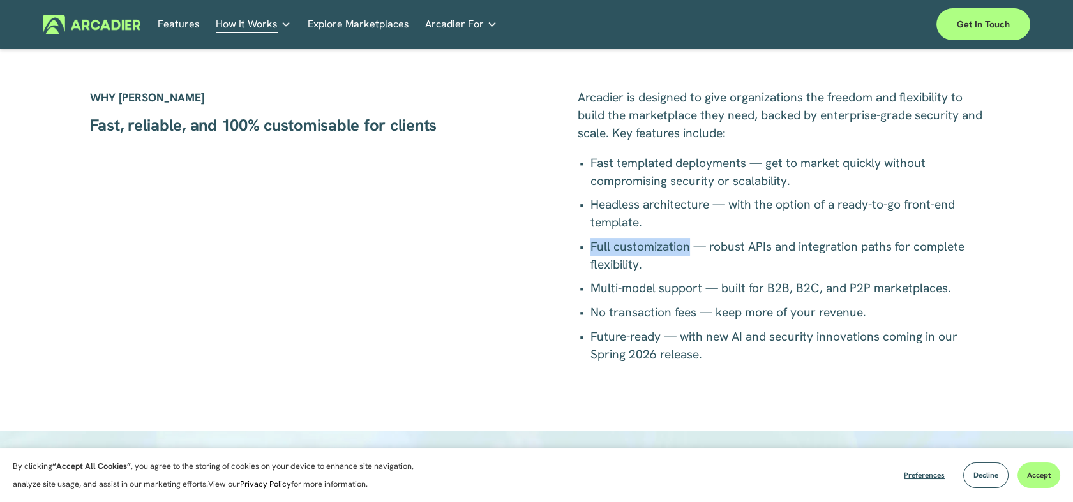
drag, startPoint x: 592, startPoint y: 251, endPoint x: 689, endPoint y: 255, distance: 96.5
click at [689, 255] on span "Full customization — robust APIs and integration paths for complete flexibility." at bounding box center [778, 256] width 377 height 34
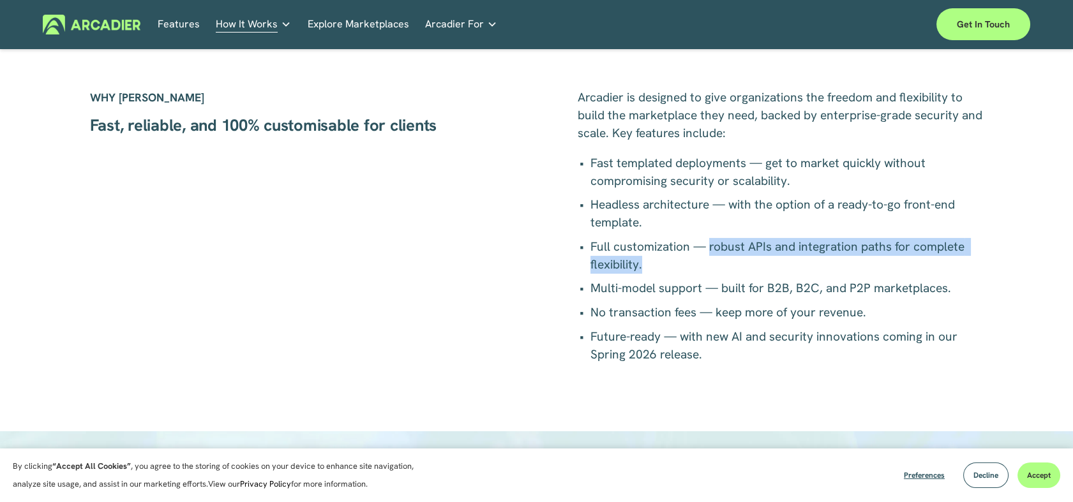
drag, startPoint x: 710, startPoint y: 262, endPoint x: 710, endPoint y: 245, distance: 16.6
click at [710, 245] on p "Full customization — robust APIs and integration paths for complete flexibility." at bounding box center [786, 256] width 393 height 36
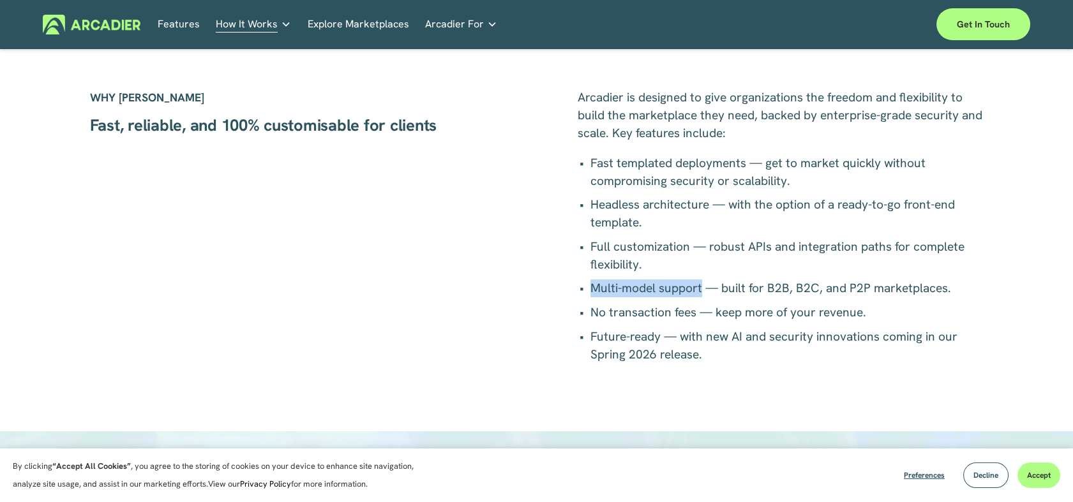
drag, startPoint x: 590, startPoint y: 285, endPoint x: 703, endPoint y: 288, distance: 113.0
click at [703, 288] on span "Multi-model support — built for B2B, B2C, and P2P marketplaces." at bounding box center [770, 288] width 361 height 16
drag, startPoint x: 721, startPoint y: 296, endPoint x: 943, endPoint y: 271, distance: 224.2
click at [961, 283] on p "Multi-model support — built for B2B, B2C, and P2P marketplaces." at bounding box center [786, 289] width 393 height 18
drag, startPoint x: 694, startPoint y: 315, endPoint x: 584, endPoint y: 308, distance: 110.6
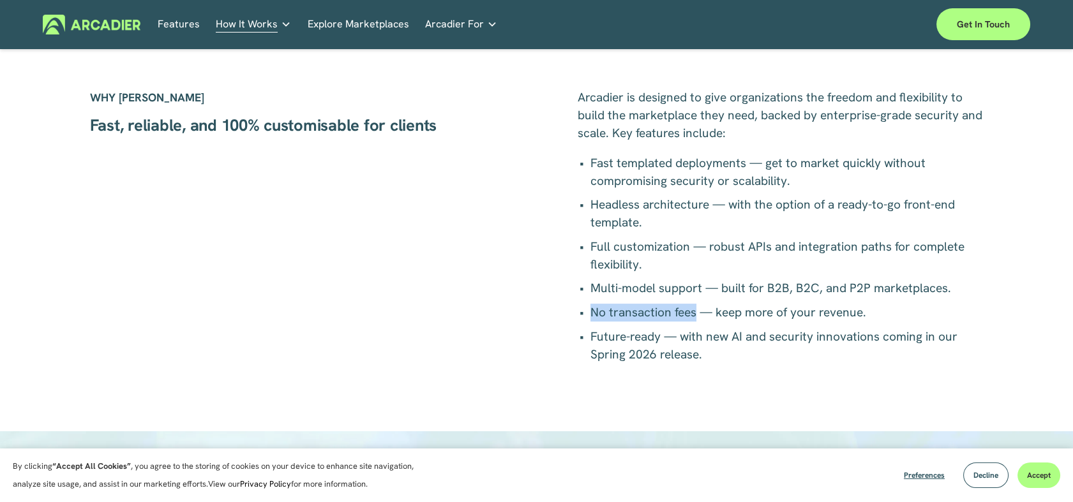
click at [590, 311] on p "No transaction fees — keep more of your revenue." at bounding box center [786, 313] width 393 height 18
drag, startPoint x: 719, startPoint y: 313, endPoint x: 887, endPoint y: 314, distance: 168.5
click at [887, 314] on p "No transaction fees — keep more of your revenue." at bounding box center [786, 313] width 393 height 18
drag, startPoint x: 585, startPoint y: 332, endPoint x: 659, endPoint y: 342, distance: 74.7
click at [659, 342] on p "Future-ready — with new AI and security innovations coming in our Spring 2026 r…" at bounding box center [786, 346] width 393 height 36
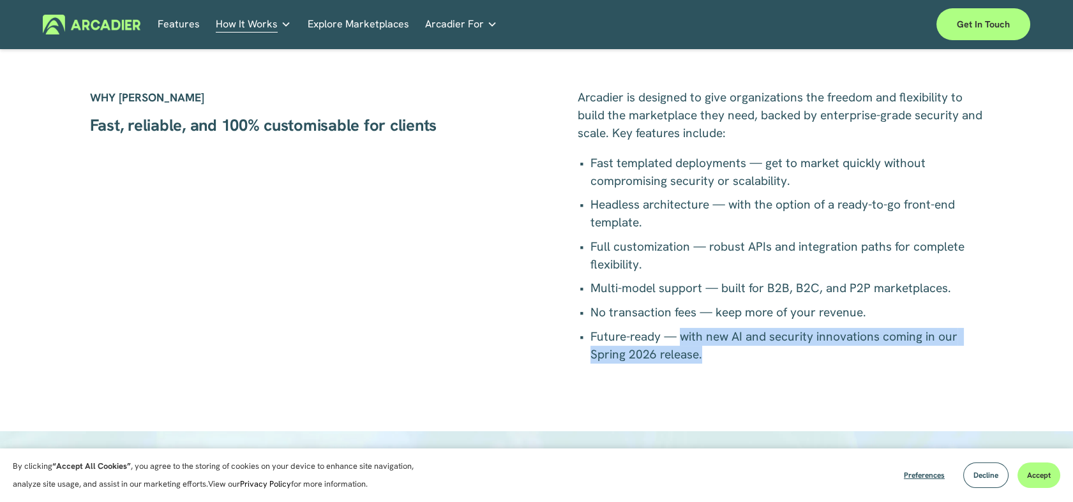
drag, startPoint x: 713, startPoint y: 360, endPoint x: 680, endPoint y: 339, distance: 38.8
click at [680, 339] on p "Future-ready — with new AI and security innovations coming in our Spring 2026 r…" at bounding box center [786, 346] width 393 height 36
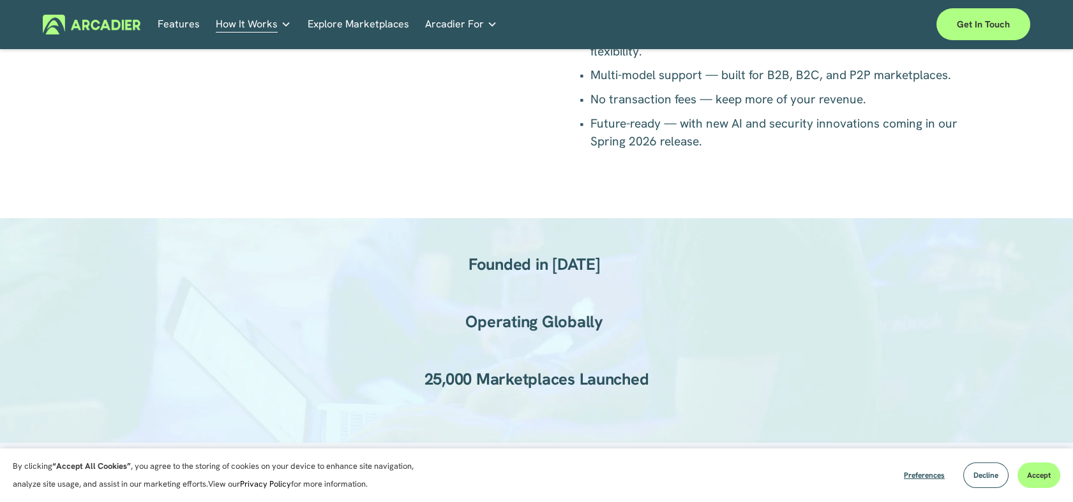
click at [788, 383] on div "Founded in 2013 Operating Globally 25,000 Marketplaces Launched" at bounding box center [536, 331] width 1073 height 154
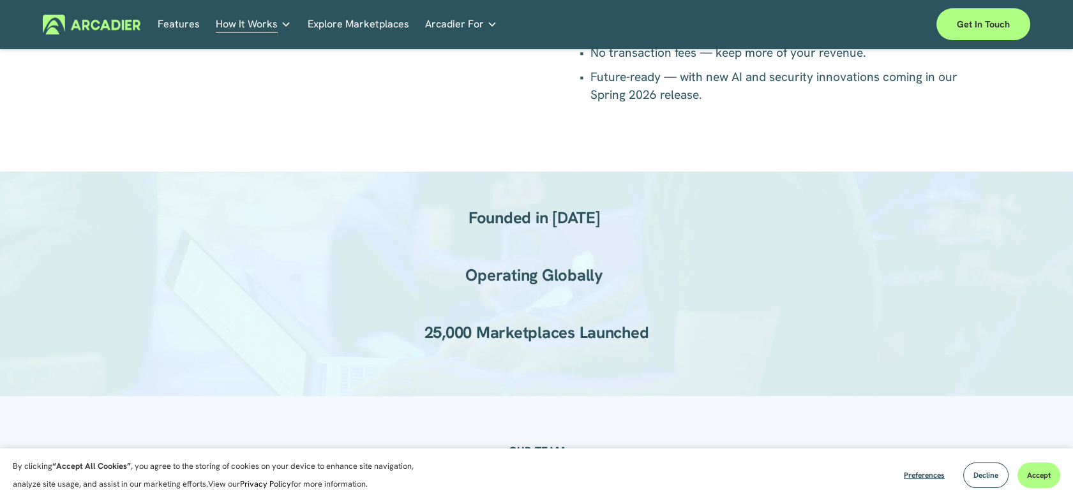
scroll to position [851, 0]
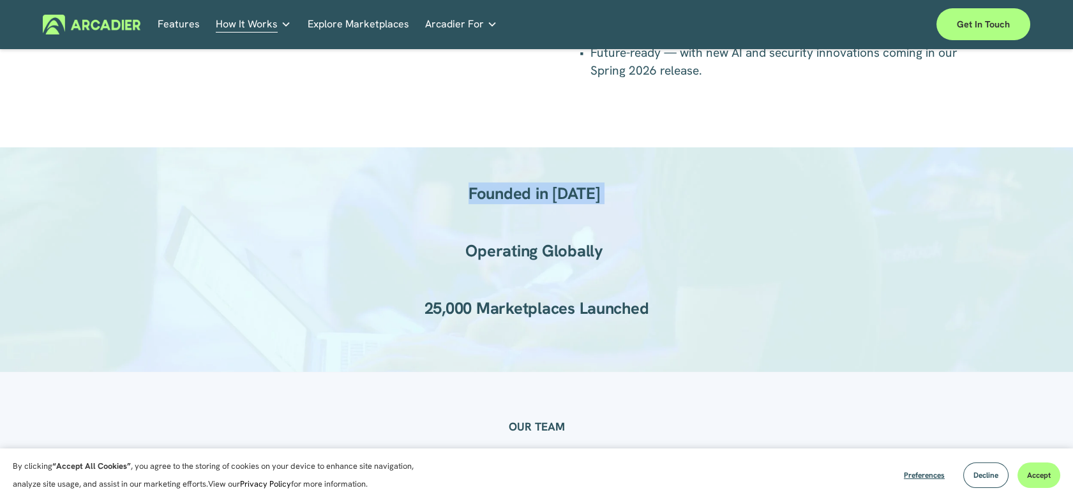
drag, startPoint x: 470, startPoint y: 202, endPoint x: 663, endPoint y: 206, distance: 192.2
click at [663, 207] on div "Founded in 2013 Operating Globally 25,000 Marketplaces Launched" at bounding box center [536, 260] width 1073 height 154
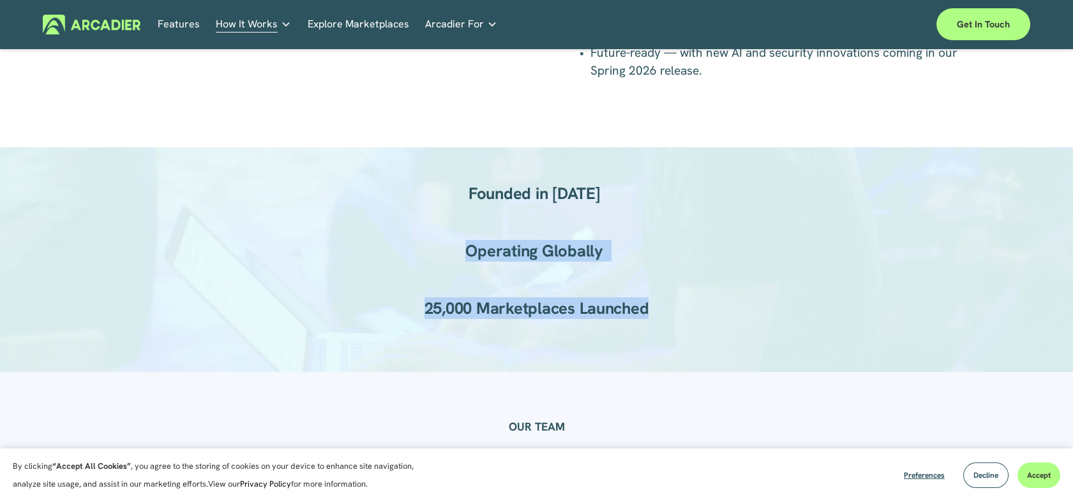
drag, startPoint x: 533, startPoint y: 263, endPoint x: 680, endPoint y: 267, distance: 147.5
click at [680, 267] on div "Founded in 2013 Operating Globally 25,000 Marketplaces Launched" at bounding box center [536, 260] width 1073 height 154
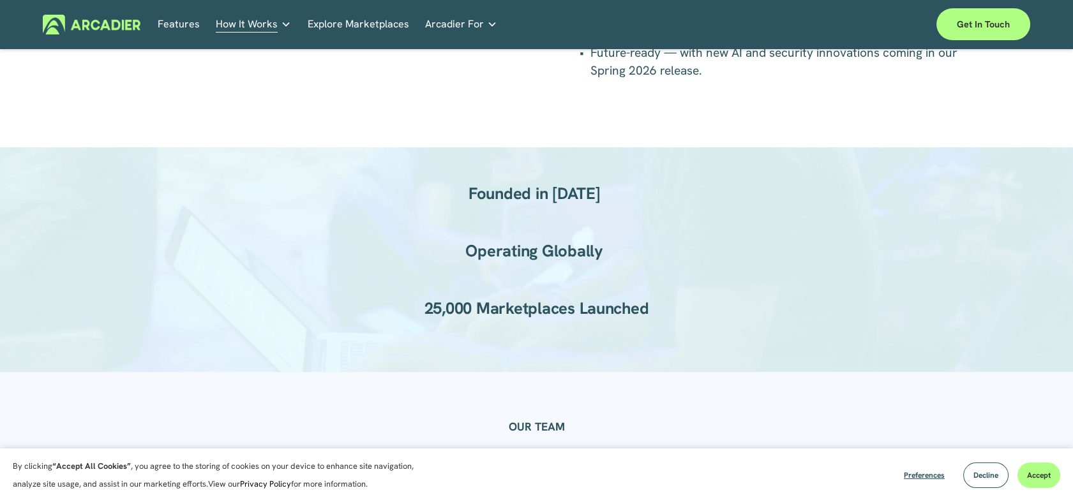
drag, startPoint x: 439, startPoint y: 161, endPoint x: 467, endPoint y: 241, distance: 84.6
click at [438, 161] on div "Founded in 2013 Operating Globally 25,000 Marketplaces Launched" at bounding box center [536, 259] width 1073 height 225
drag, startPoint x: 463, startPoint y: 243, endPoint x: 607, endPoint y: 246, distance: 143.7
click at [607, 246] on h3 "Operating Globally" at bounding box center [536, 251] width 149 height 20
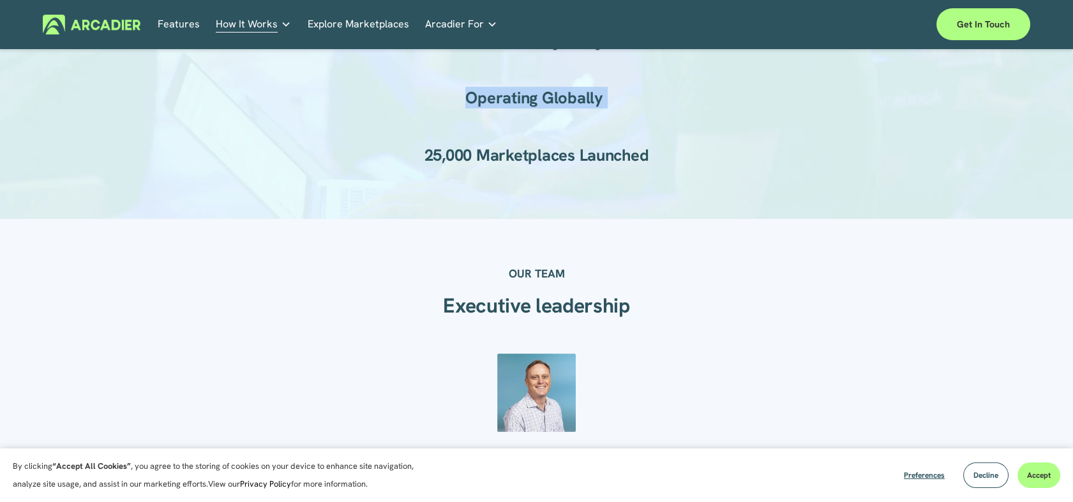
scroll to position [922, 0]
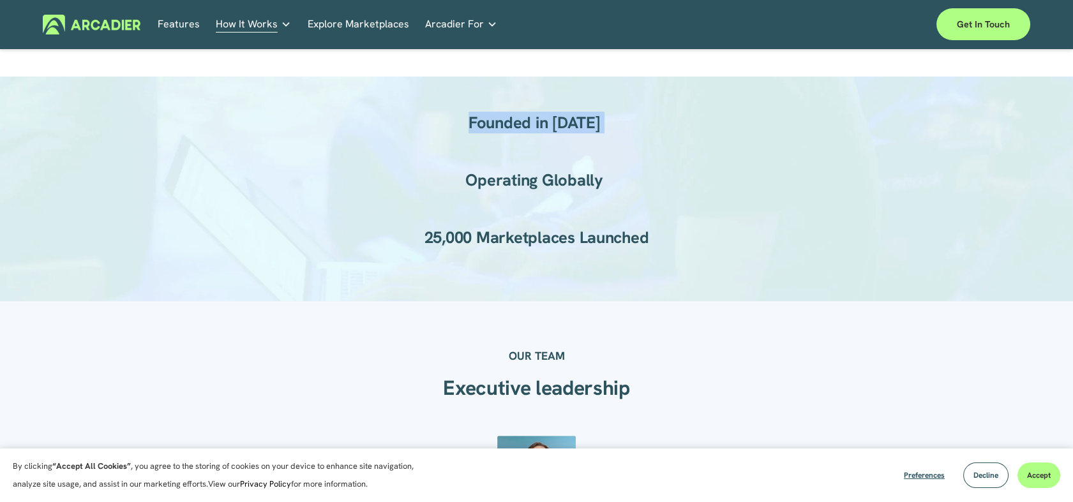
drag, startPoint x: 470, startPoint y: 123, endPoint x: 628, endPoint y: 122, distance: 157.7
click at [628, 122] on div "Founded in 2013 Operating Globally 25,000 Marketplaces Launched" at bounding box center [536, 189] width 1073 height 154
drag, startPoint x: 477, startPoint y: 186, endPoint x: 650, endPoint y: 190, distance: 173.0
click at [648, 190] on div "Founded in 2013 Operating Globally 25,000 Marketplaces Launched" at bounding box center [536, 189] width 1073 height 154
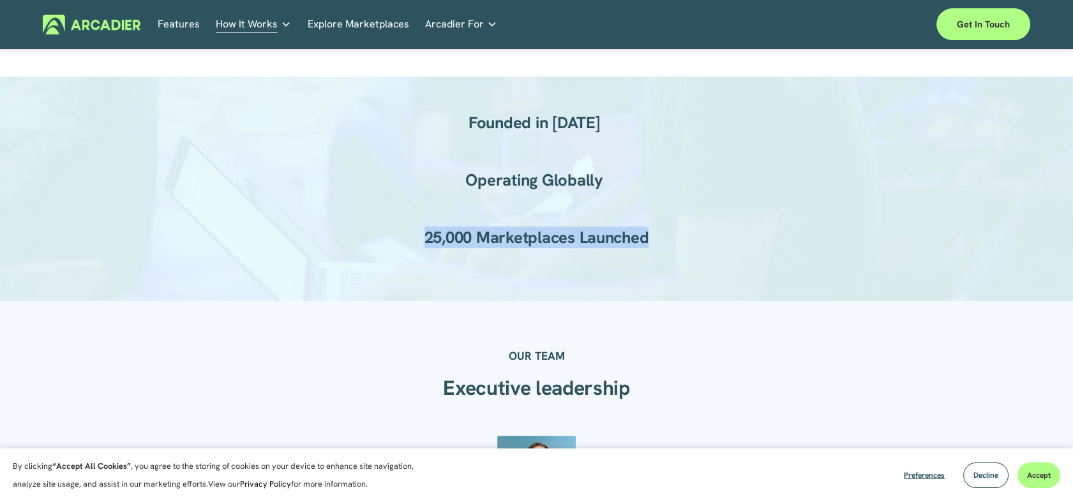
drag, startPoint x: 410, startPoint y: 240, endPoint x: 602, endPoint y: 96, distance: 239.4
click at [703, 237] on div "Founded in 2013 Operating Globally 25,000 Marketplaces Launched" at bounding box center [536, 189] width 1073 height 154
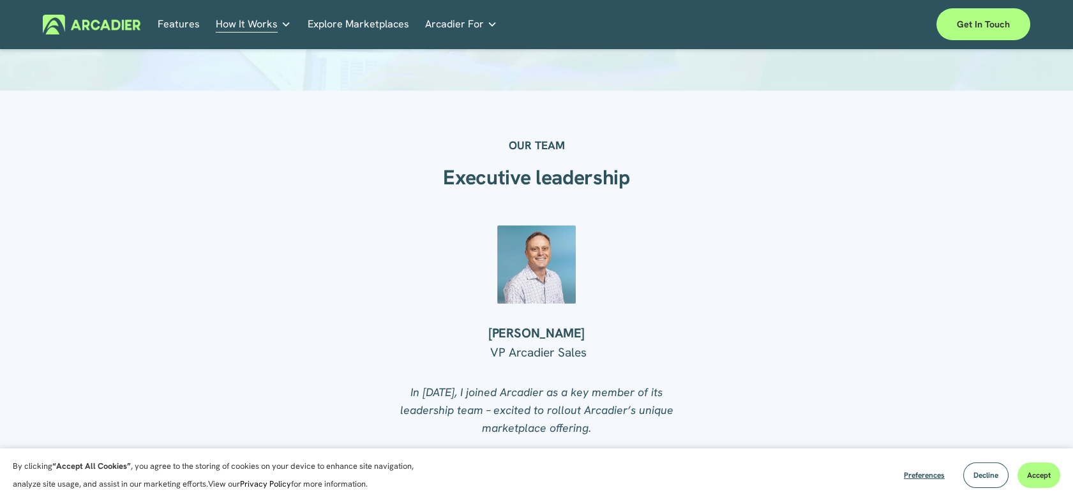
scroll to position [1134, 0]
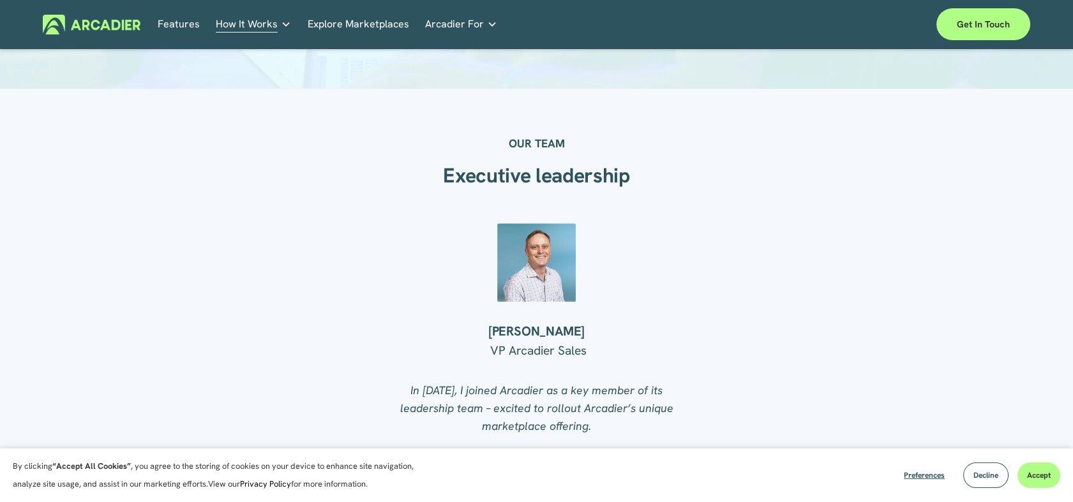
click at [378, 341] on div "OUR TEAM Executive leadership Brian Conn VP Arcadier Sales ." at bounding box center [536, 511] width 1073 height 774
drag, startPoint x: 601, startPoint y: 147, endPoint x: 446, endPoint y: 143, distance: 155.1
click at [446, 143] on p "OUR TEAM" at bounding box center [536, 144] width 223 height 18
drag, startPoint x: 446, startPoint y: 186, endPoint x: 650, endPoint y: 193, distance: 204.4
click at [650, 193] on div "Executive leadership" at bounding box center [536, 182] width 372 height 39
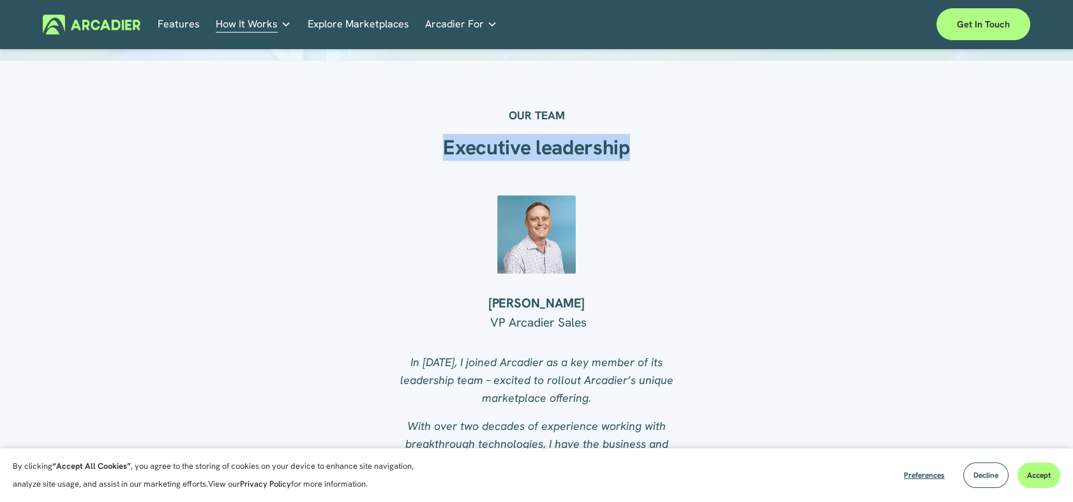
scroll to position [1205, 0]
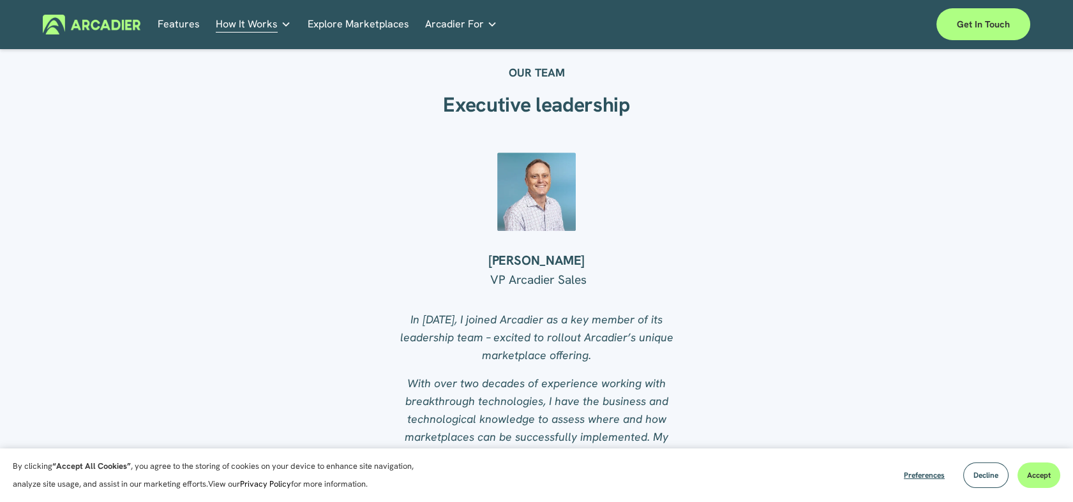
drag, startPoint x: 534, startPoint y: 209, endPoint x: 442, endPoint y: 250, distance: 100.8
click at [442, 251] on div "OUR TEAM Executive leadership Brian Conn VP Arcadier Sales ." at bounding box center [536, 440] width 1073 height 774
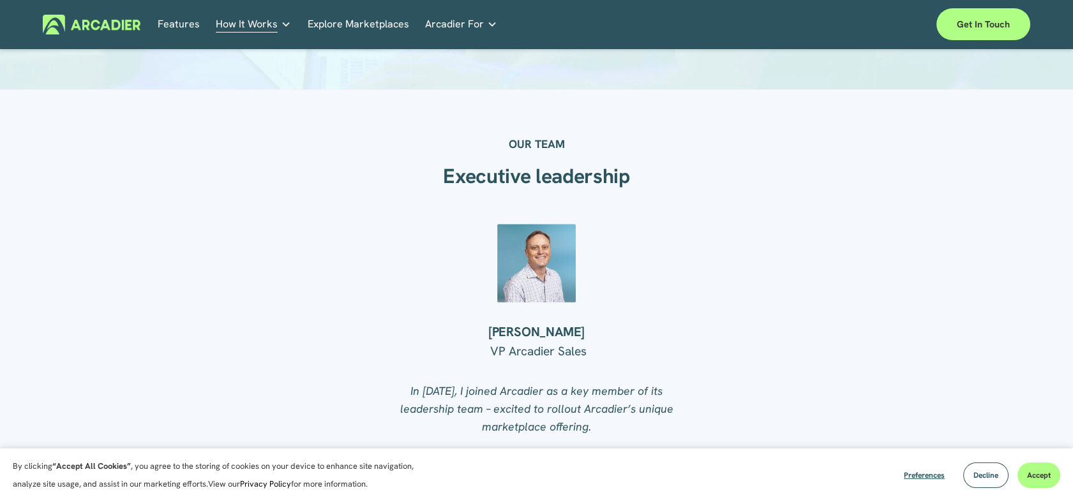
scroll to position [1134, 0]
drag, startPoint x: 572, startPoint y: 342, endPoint x: 474, endPoint y: 327, distance: 98.9
click at [474, 327] on div "Brian Conn" at bounding box center [536, 331] width 298 height 19
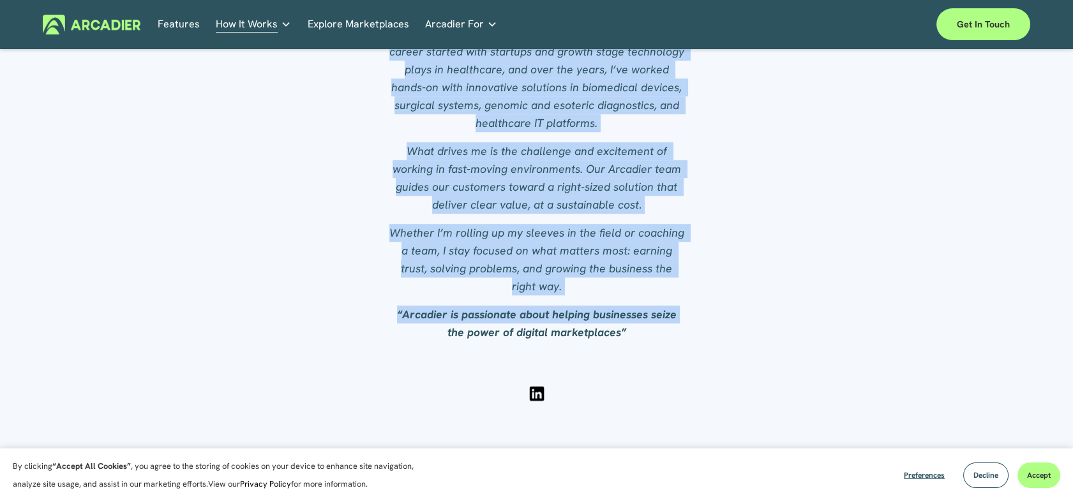
scroll to position [1631, 0]
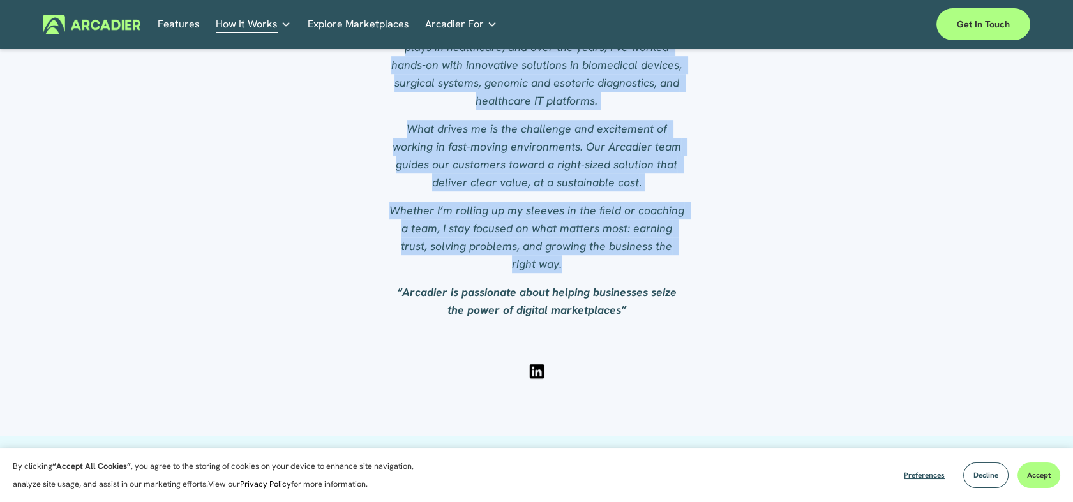
drag, startPoint x: 407, startPoint y: 175, endPoint x: 709, endPoint y: 241, distance: 309.0
click at [709, 241] on div "OUR TEAM Executive leadership Brian Conn VP Arcadier Sales ." at bounding box center [536, 14] width 1073 height 774
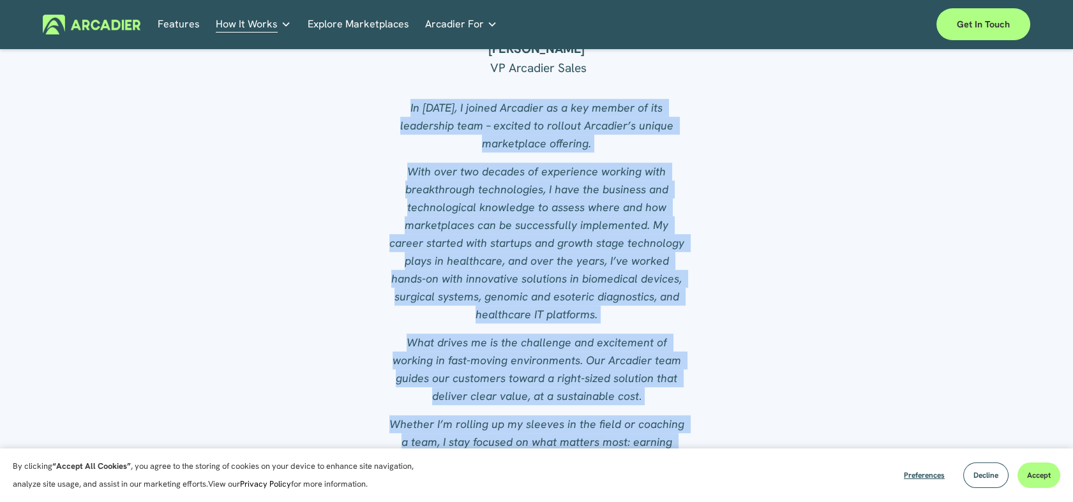
scroll to position [1277, 0]
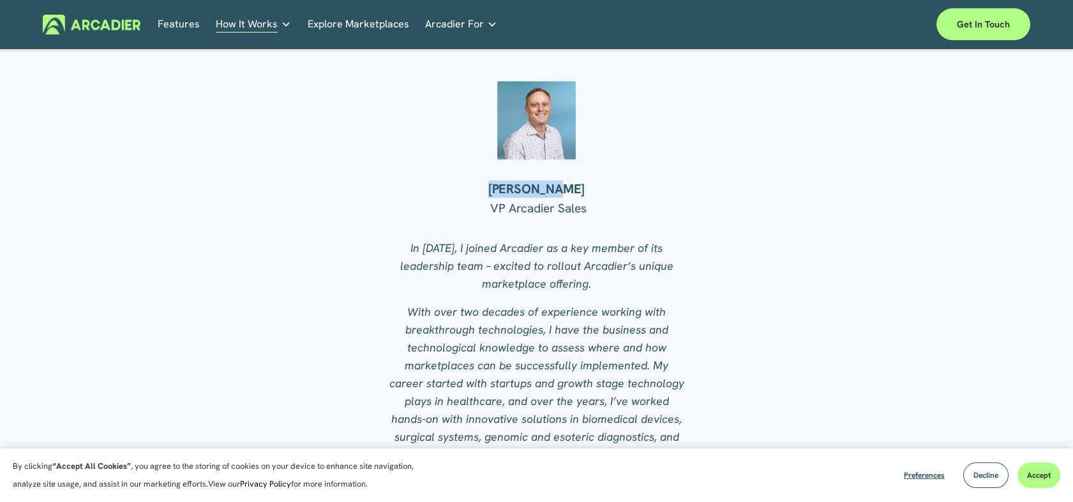
drag, startPoint x: 500, startPoint y: 187, endPoint x: 608, endPoint y: 193, distance: 107.4
click at [608, 193] on h4 "Brian Conn" at bounding box center [536, 189] width 298 height 17
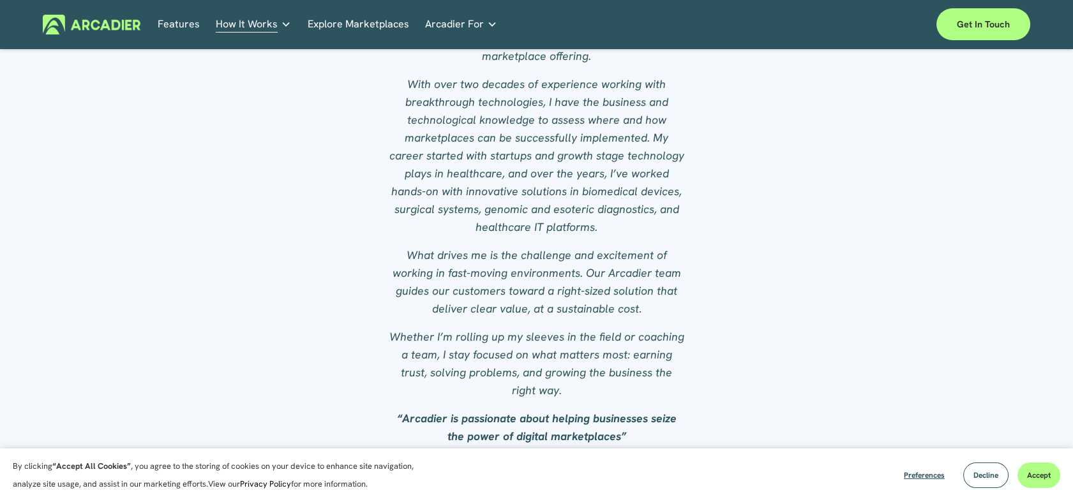
scroll to position [1347, 0]
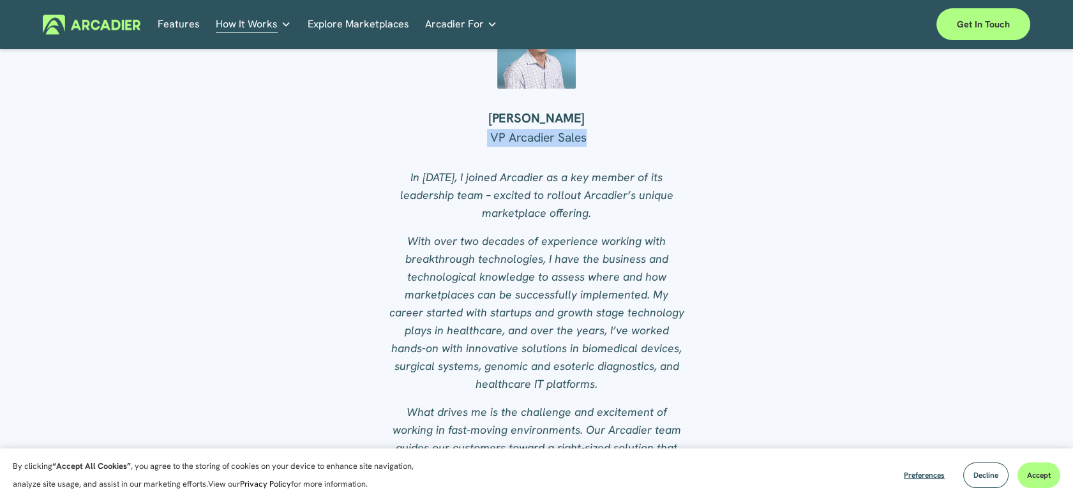
drag, startPoint x: 483, startPoint y: 141, endPoint x: 631, endPoint y: 144, distance: 148.1
click at [631, 144] on p "VP Arcadier Sales" at bounding box center [536, 147] width 298 height 36
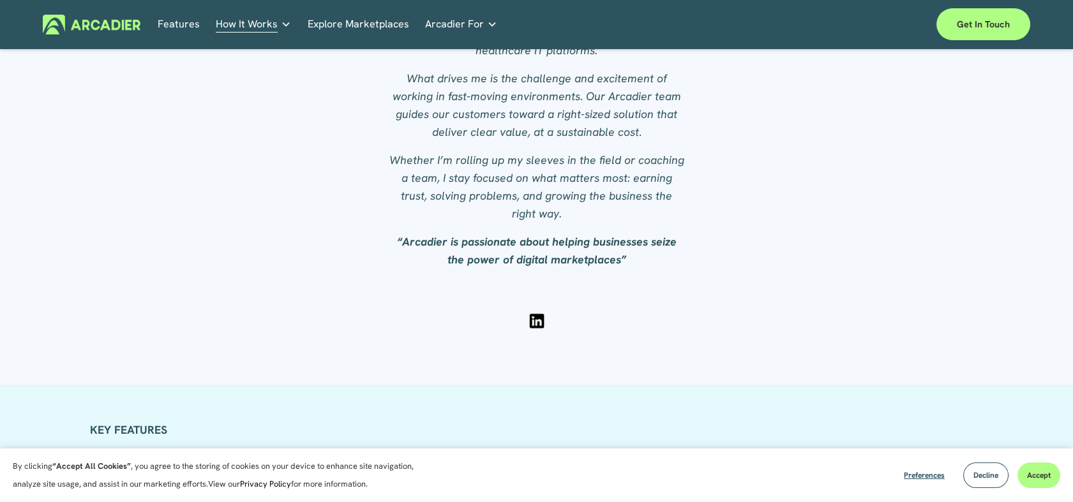
scroll to position [1772, 0]
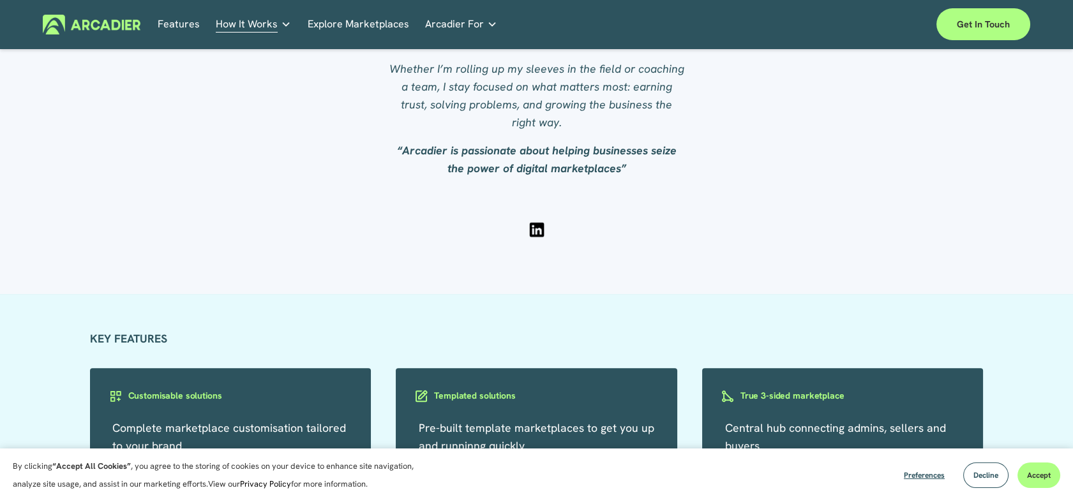
drag, startPoint x: 393, startPoint y: 131, endPoint x: 678, endPoint y: 153, distance: 286.8
click at [678, 153] on p "“Arcadier is passionate about helping businesses seize the power of digital mar…" at bounding box center [536, 160] width 298 height 36
click at [539, 229] on div at bounding box center [536, 229] width 19 height 19
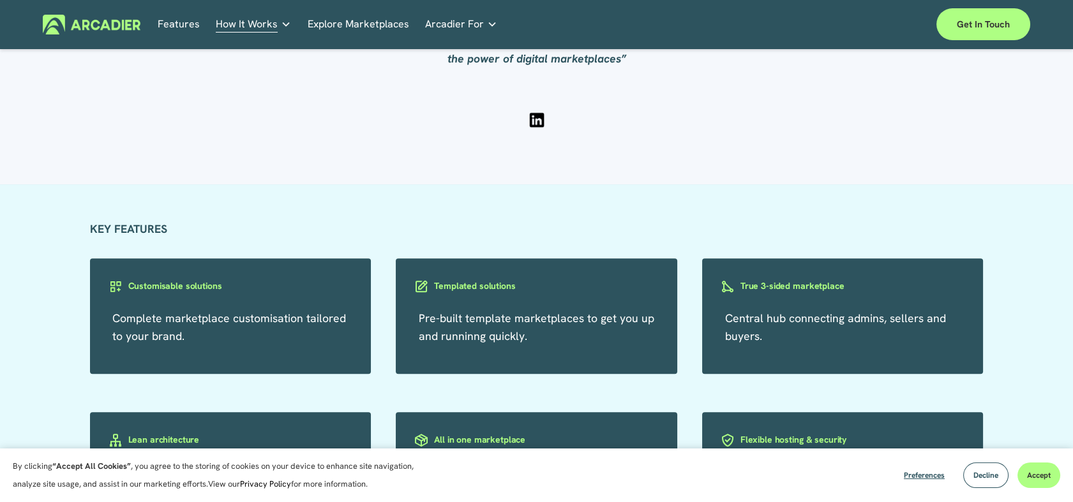
scroll to position [1915, 0]
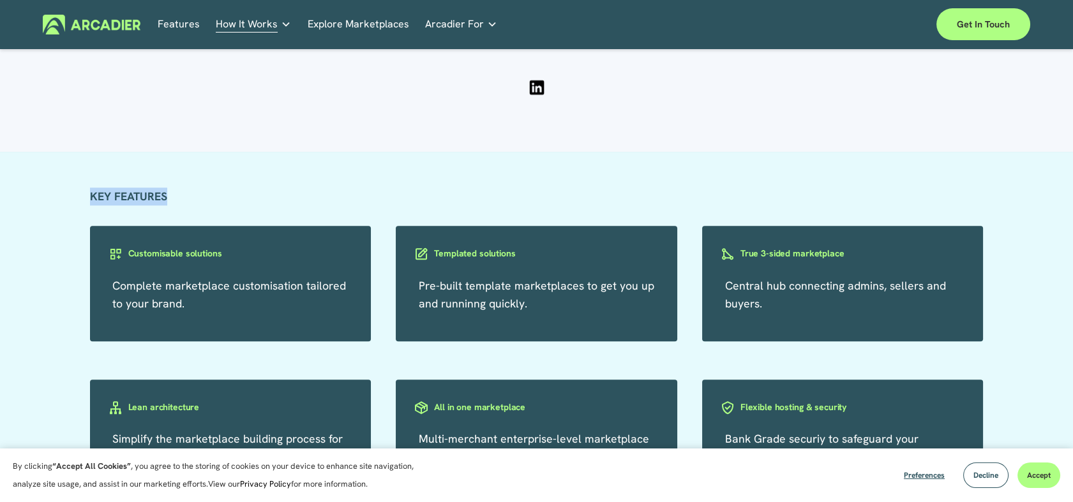
drag, startPoint x: 181, startPoint y: 199, endPoint x: 17, endPoint y: 200, distance: 164.0
click at [17, 200] on div "KEY FEATURES Complete marketplace customisation tailored to your brand. Customi…" at bounding box center [536, 342] width 1073 height 308
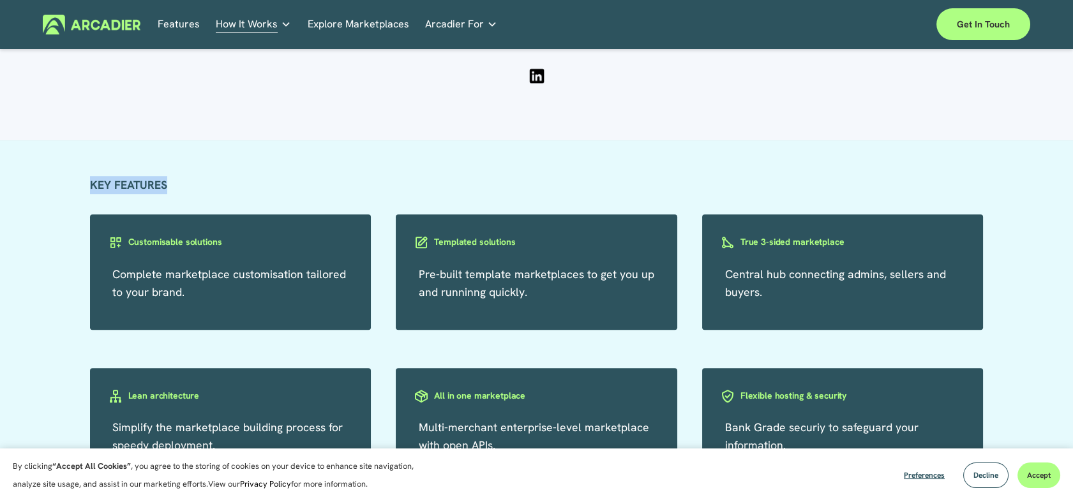
scroll to position [1986, 0]
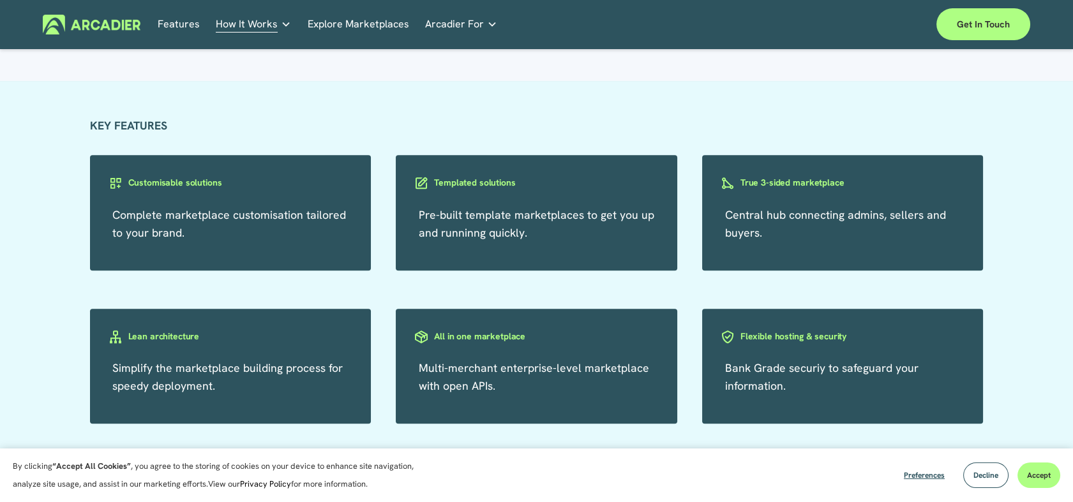
drag, startPoint x: 303, startPoint y: 186, endPoint x: 89, endPoint y: 225, distance: 216.6
click at [91, 225] on div "Complete marketplace customisation tailored to your brand." at bounding box center [230, 213] width 281 height 116
click at [75, 228] on div "KEY FEATURES Complete marketplace customisation tailored to your brand. Customi…" at bounding box center [536, 271] width 1073 height 308
click at [51, 216] on div "KEY FEATURES Complete marketplace customisation tailored to your brand. Customi…" at bounding box center [536, 271] width 1073 height 308
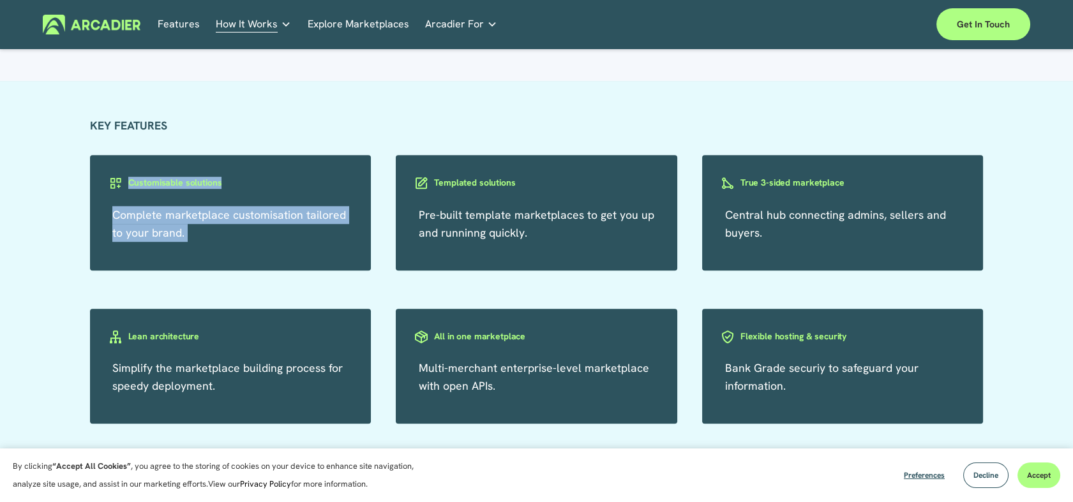
drag, startPoint x: 274, startPoint y: 189, endPoint x: 221, endPoint y: 185, distance: 53.1
click at [221, 185] on div "KEY FEATURES Complete marketplace customisation tailored to your brand. Customi…" at bounding box center [536, 271] width 1073 height 308
click at [71, 225] on div "KEY FEATURES Complete marketplace customisation tailored to your brand. Customi…" at bounding box center [536, 271] width 1073 height 308
drag, startPoint x: 186, startPoint y: 236, endPoint x: 111, endPoint y: 221, distance: 76.7
click at [111, 221] on div "Complete marketplace customisation tailored to your brand." at bounding box center [230, 213] width 281 height 116
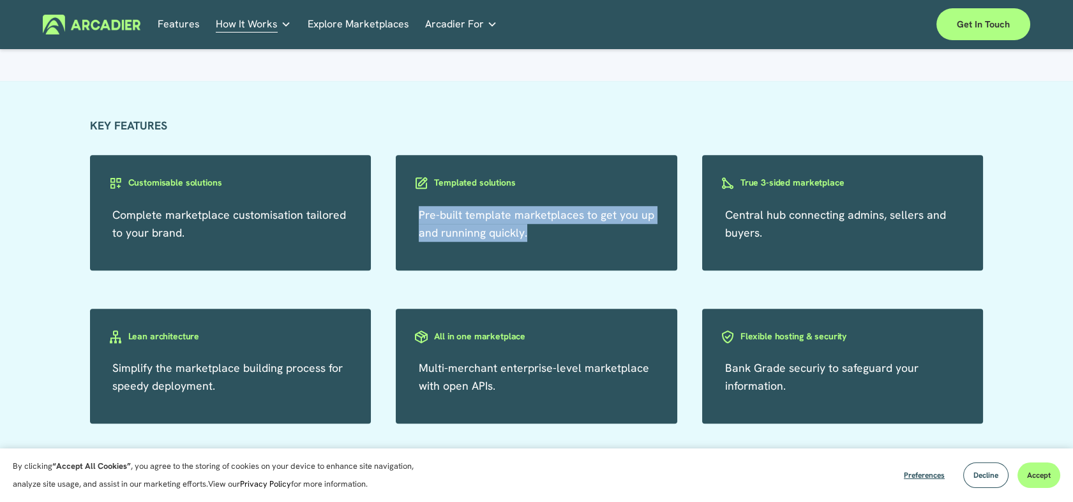
drag, startPoint x: 537, startPoint y: 236, endPoint x: 419, endPoint y: 220, distance: 118.4
click at [419, 220] on p "Pre-built template marketplaces to get you up and runninng quickly." at bounding box center [537, 224] width 236 height 36
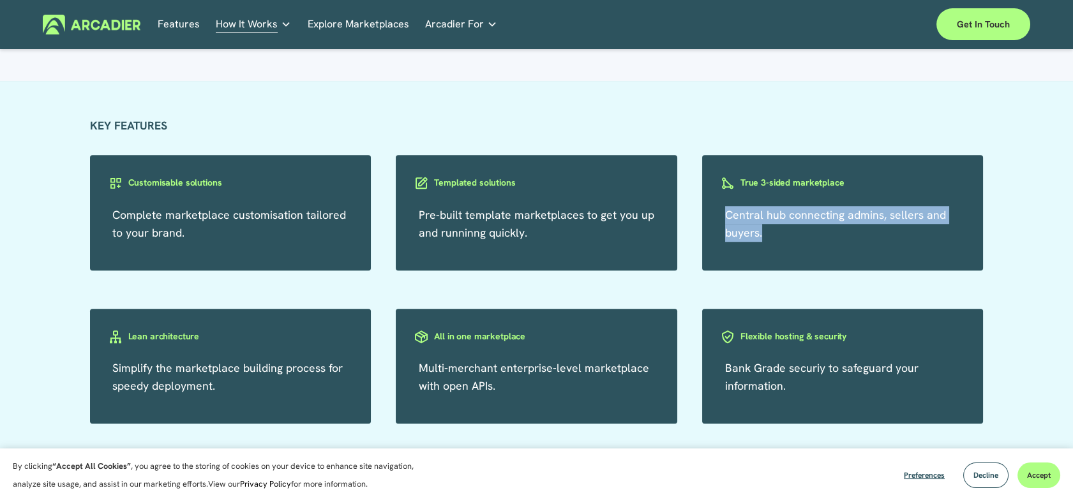
drag, startPoint x: 756, startPoint y: 228, endPoint x: 723, endPoint y: 218, distance: 34.1
click at [723, 218] on div "Central hub connecting admins, sellers and buyers." at bounding box center [842, 213] width 281 height 116
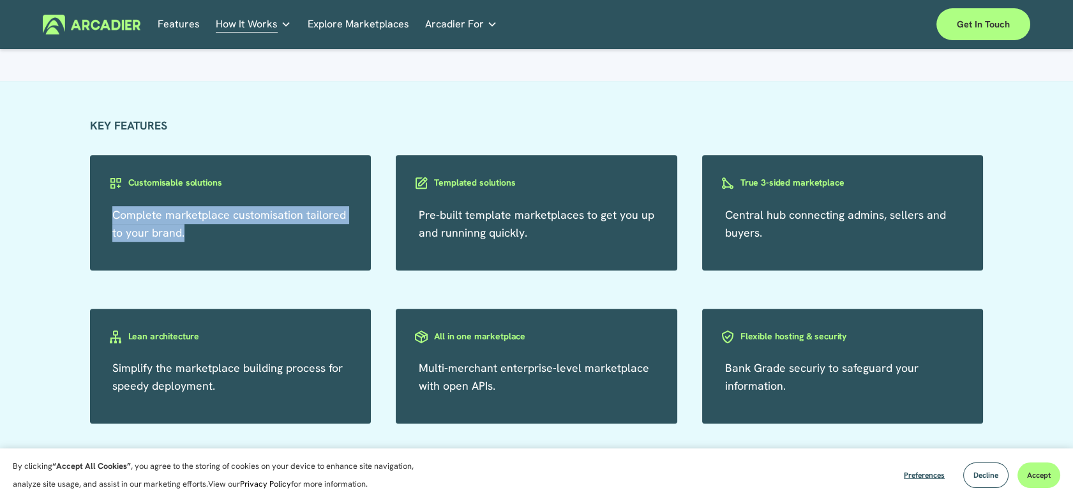
drag, startPoint x: 197, startPoint y: 237, endPoint x: 113, endPoint y: 222, distance: 85.0
click at [113, 222] on p "Complete marketplace customisation tailored to your brand." at bounding box center [230, 224] width 236 height 36
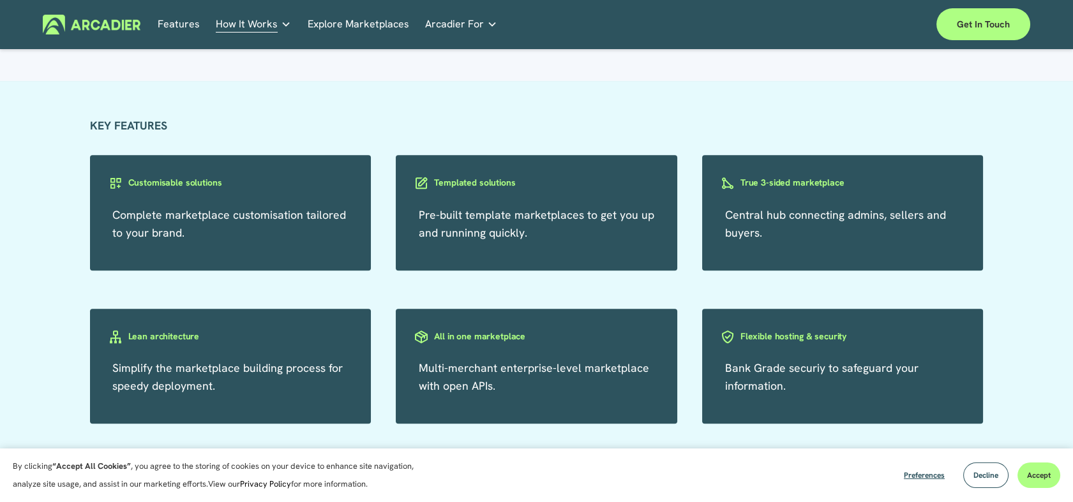
click at [364, 94] on div "KEY FEATURES Complete marketplace customisation tailored to your brand. Customi…" at bounding box center [536, 270] width 1073 height 378
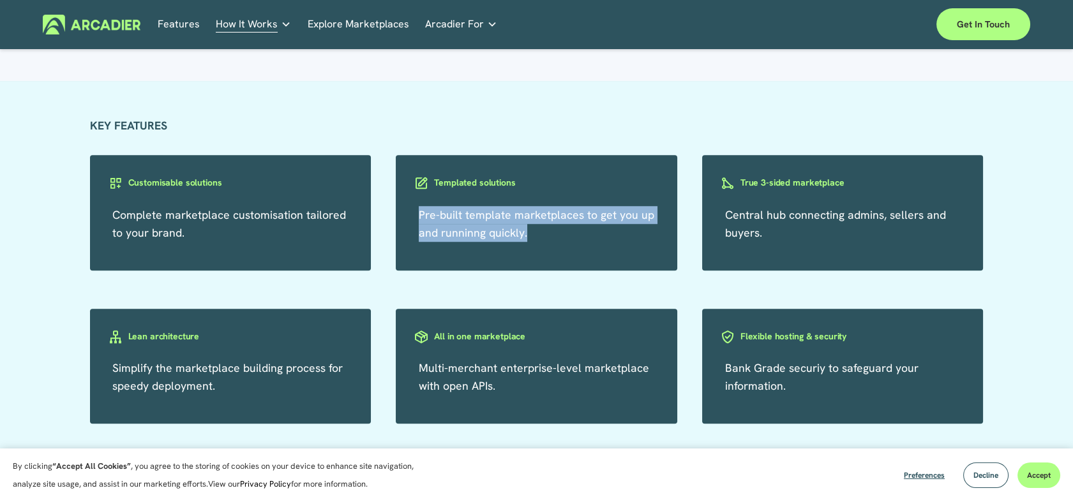
drag, startPoint x: 526, startPoint y: 230, endPoint x: 421, endPoint y: 220, distance: 105.9
click at [421, 220] on p "Pre-built template marketplaces to get you up and runninng quickly." at bounding box center [537, 224] width 236 height 36
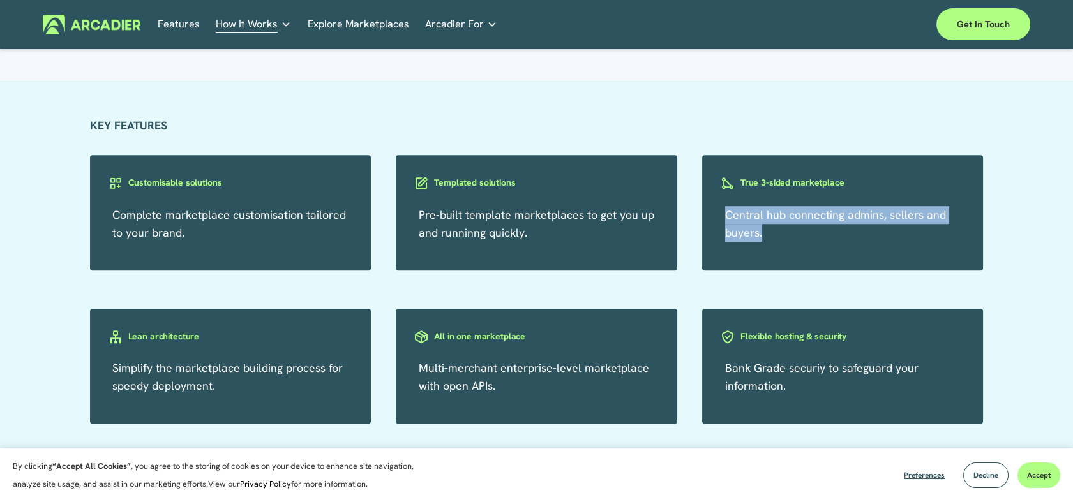
drag, startPoint x: 785, startPoint y: 240, endPoint x: 719, endPoint y: 219, distance: 69.0
click at [719, 219] on div "Central hub connecting admins, sellers and buyers." at bounding box center [842, 213] width 281 height 116
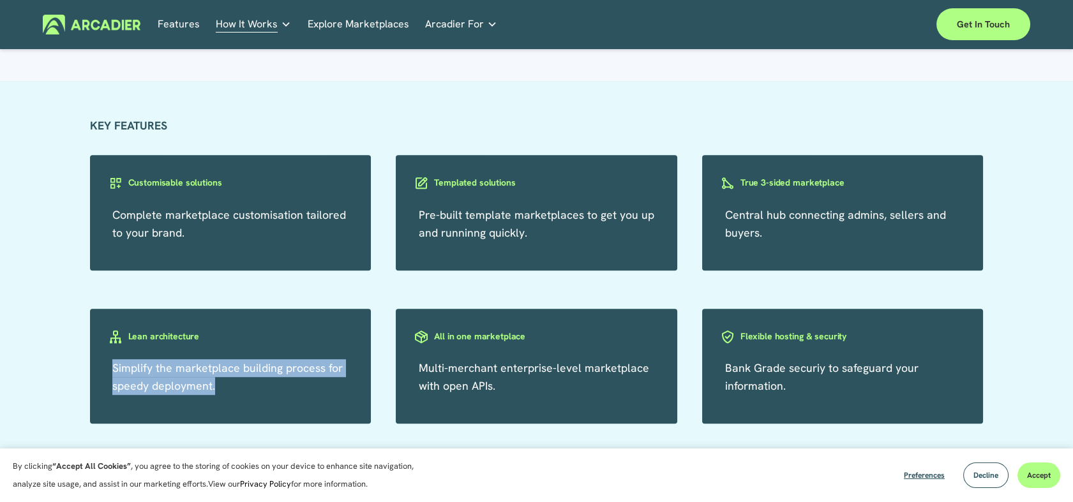
drag, startPoint x: 244, startPoint y: 389, endPoint x: 113, endPoint y: 373, distance: 132.5
click at [113, 373] on p "Simplify the marketplace building process for speedy deployment." at bounding box center [230, 377] width 236 height 36
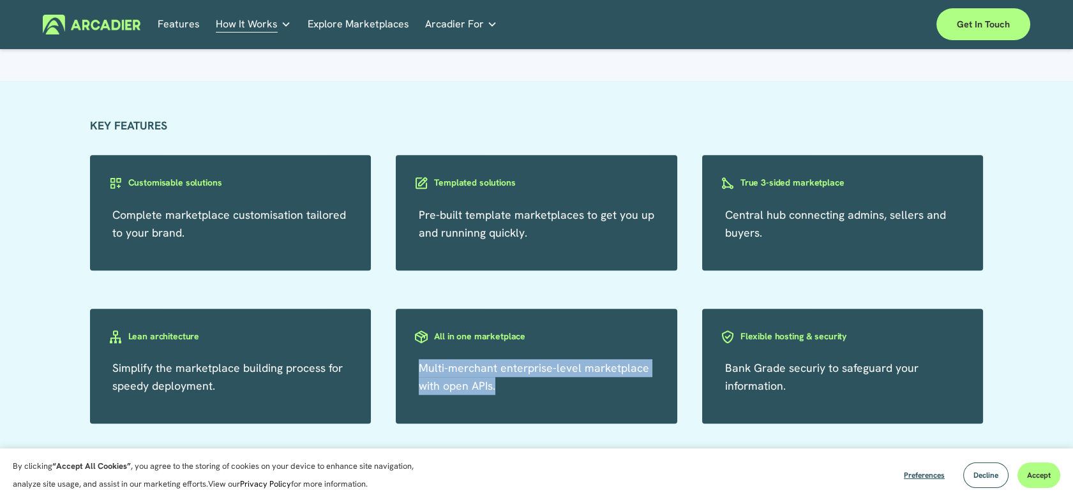
drag, startPoint x: 493, startPoint y: 386, endPoint x: 417, endPoint y: 374, distance: 77.5
click at [417, 374] on div "Multi-merchant enterprise-level marketplace with open APIs." at bounding box center [536, 367] width 281 height 116
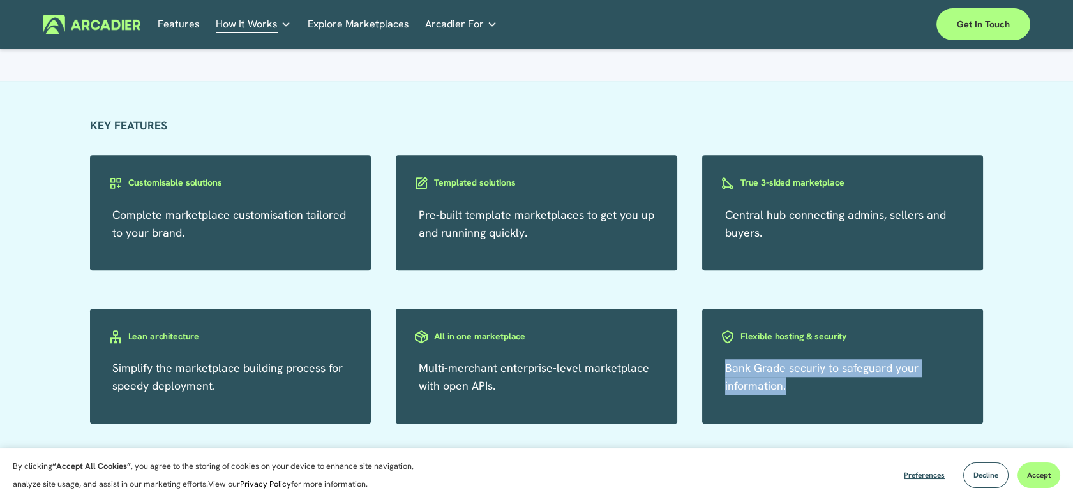
drag, startPoint x: 792, startPoint y: 391, endPoint x: 724, endPoint y: 377, distance: 69.1
click at [725, 377] on p "Bank Grade securiy to safeguard your information." at bounding box center [843, 377] width 236 height 36
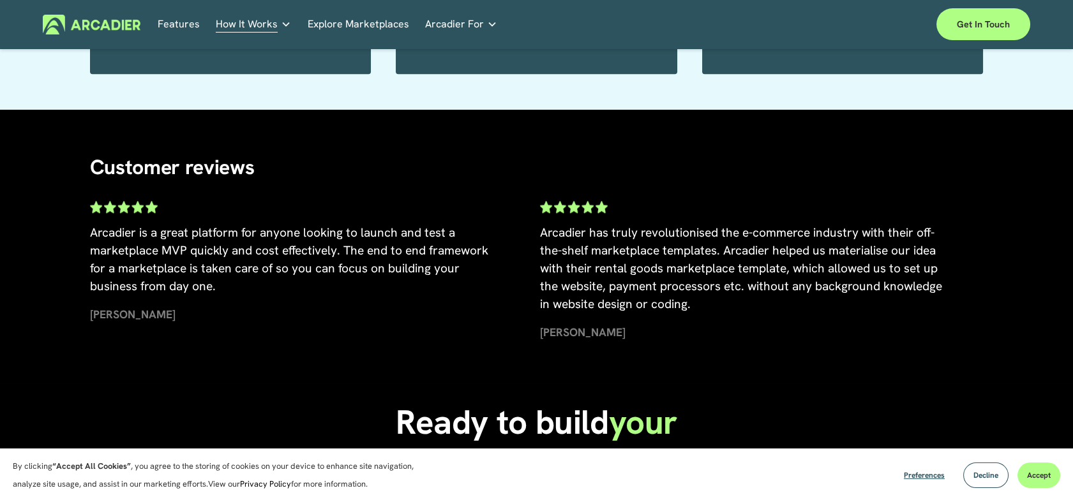
scroll to position [2340, 0]
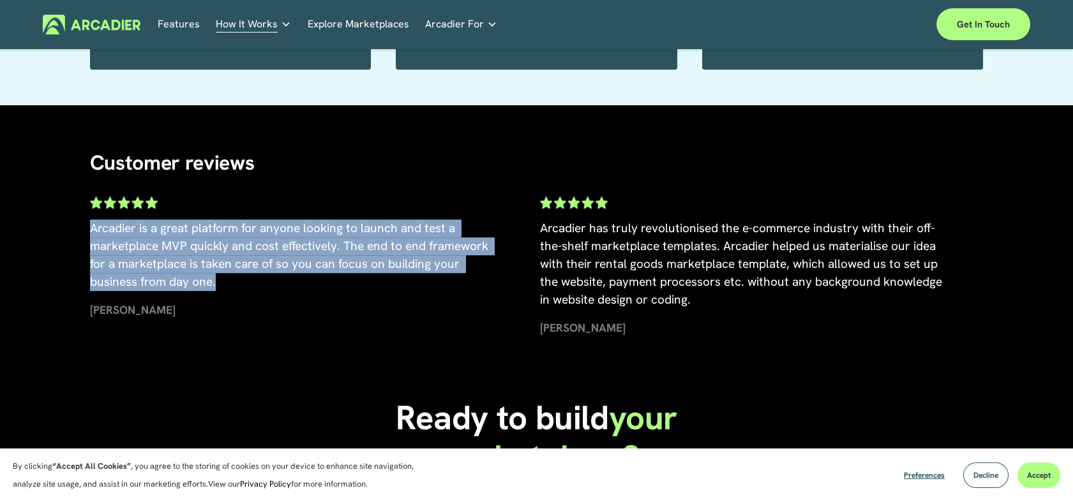
drag, startPoint x: 81, startPoint y: 232, endPoint x: 225, endPoint y: 283, distance: 152.4
click at [225, 283] on div "Customer reviews Arcadier is a great platform for anyone looking to launch and …" at bounding box center [536, 241] width 1073 height 203
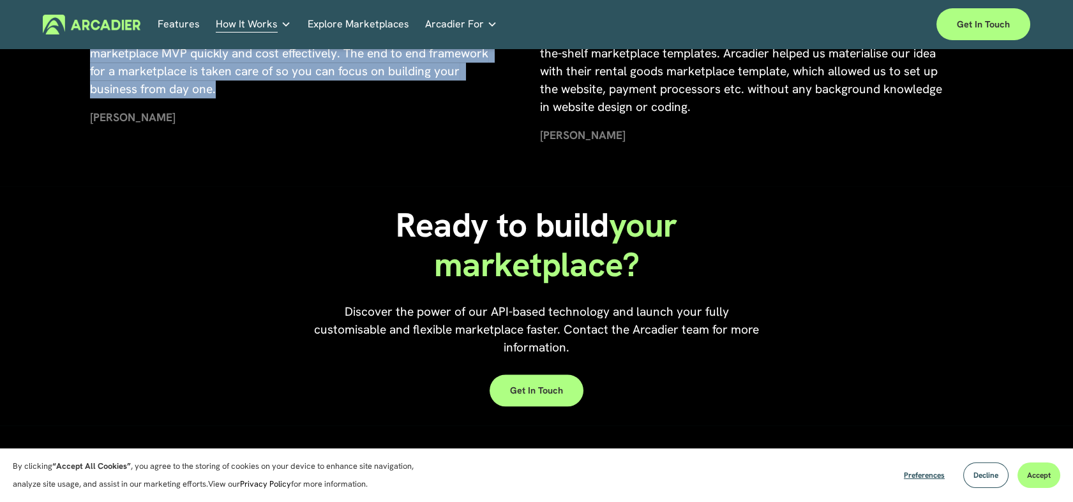
scroll to position [2553, 0]
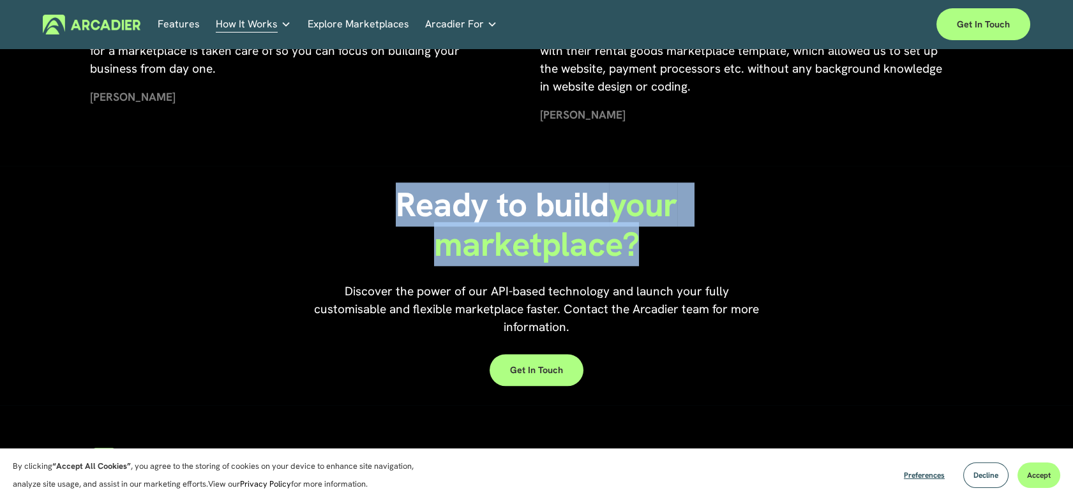
drag, startPoint x: 530, startPoint y: 236, endPoint x: 648, endPoint y: 239, distance: 118.1
click at [669, 266] on div "Ready to build your marketplace? Discover the power of our API-based technology…" at bounding box center [536, 286] width 1073 height 214
click at [638, 227] on h1 "Ready to build your marketplace?" at bounding box center [536, 225] width 298 height 80
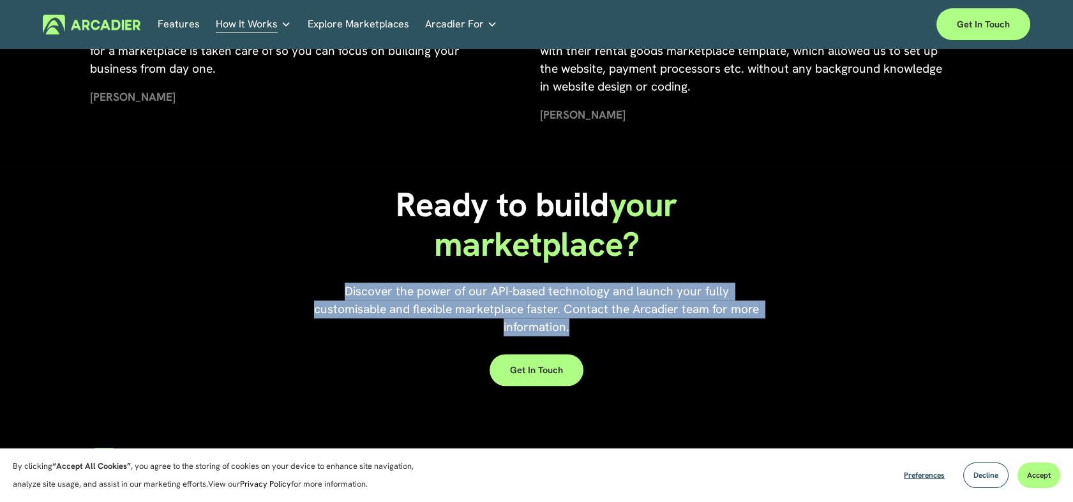
drag, startPoint x: 347, startPoint y: 289, endPoint x: 619, endPoint y: 338, distance: 276.2
click at [619, 336] on p "Discover the power of our API-based technology and launch your fully customisab…" at bounding box center [536, 310] width 447 height 54
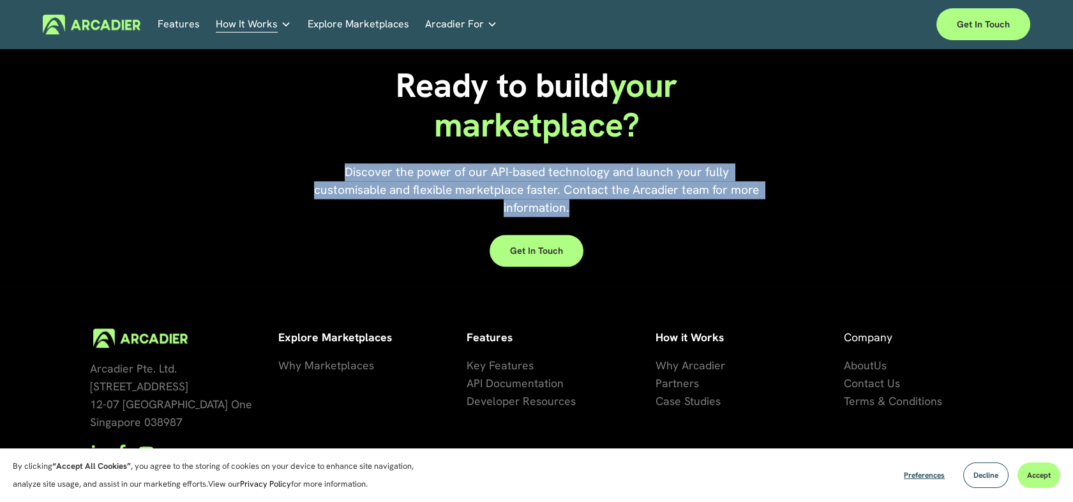
scroll to position [2734, 0]
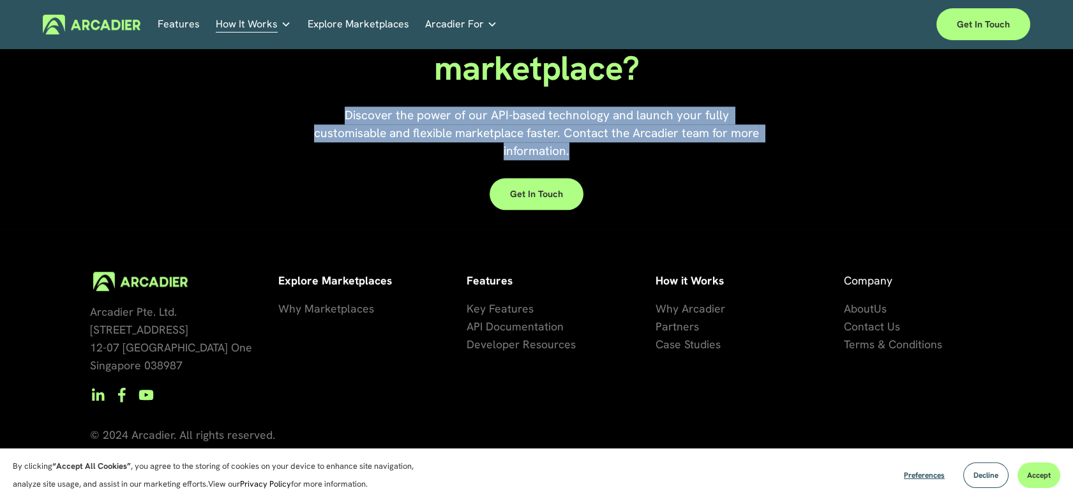
click at [260, 122] on div "Ready to build your marketplace? Discover the power of our API-based technology…" at bounding box center [536, 110] width 1073 height 214
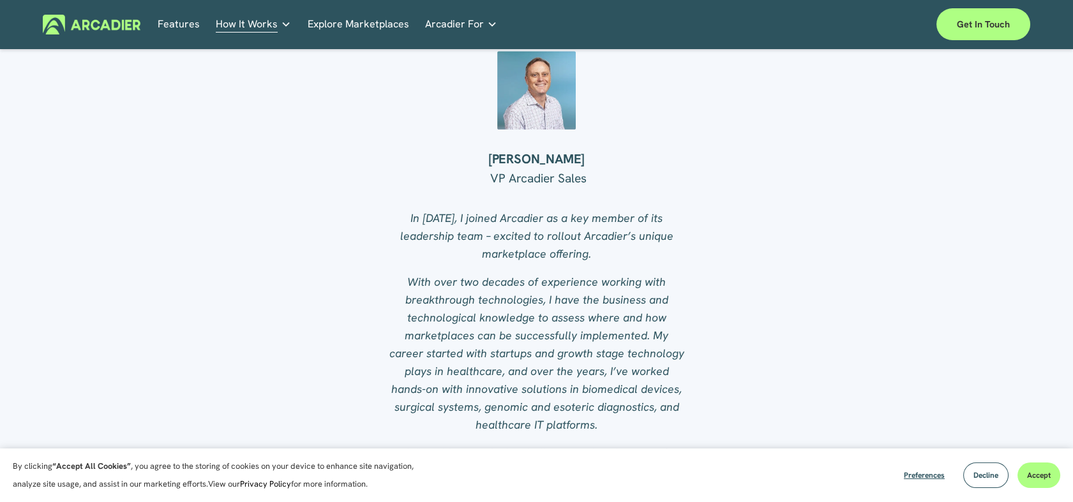
scroll to position [1174, 0]
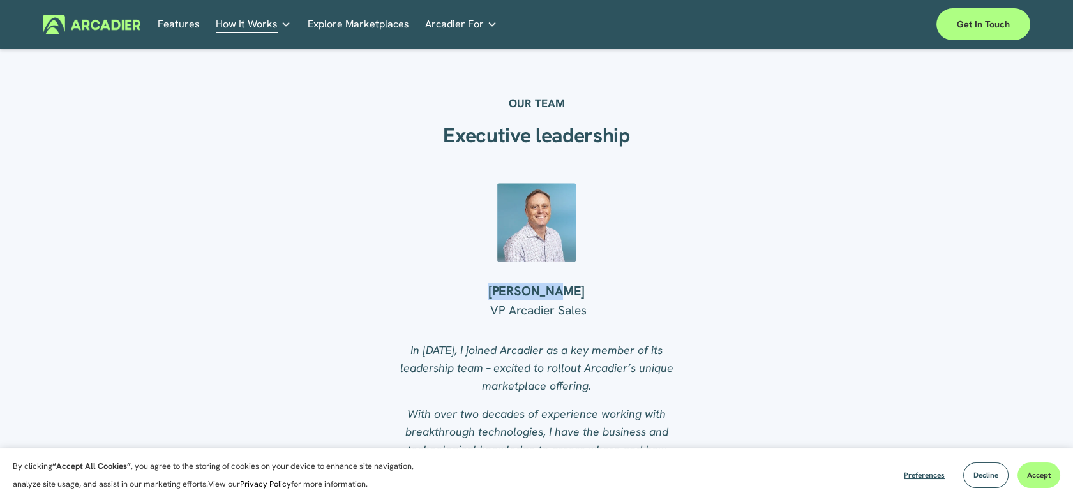
drag, startPoint x: 582, startPoint y: 294, endPoint x: 467, endPoint y: 287, distance: 115.7
click at [467, 287] on h4 "Brian Conn" at bounding box center [536, 291] width 298 height 17
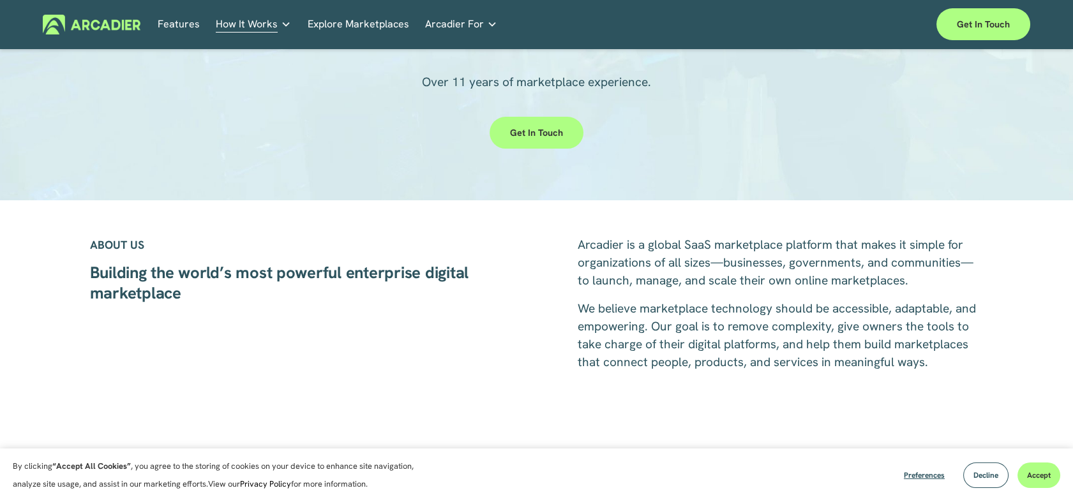
scroll to position [181, 0]
